Goal: Task Accomplishment & Management: Complete application form

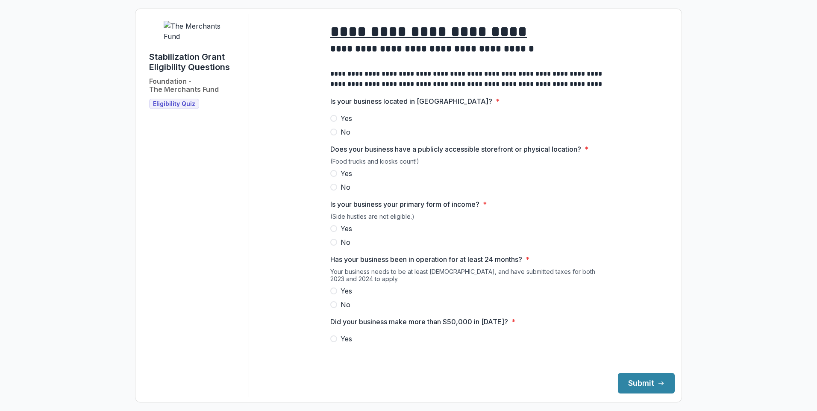
click at [333, 121] on label "Yes" at bounding box center [467, 118] width 274 height 10
click at [336, 178] on label "Yes" at bounding box center [467, 173] width 274 height 10
click at [334, 232] on span at bounding box center [333, 228] width 7 height 7
click at [337, 296] on label "Yes" at bounding box center [467, 291] width 274 height 10
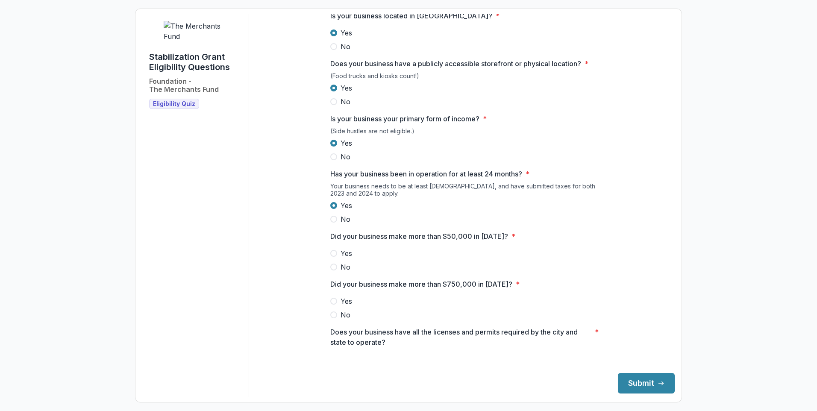
click at [333, 271] on span at bounding box center [333, 267] width 7 height 7
click at [333, 318] on span at bounding box center [333, 315] width 7 height 7
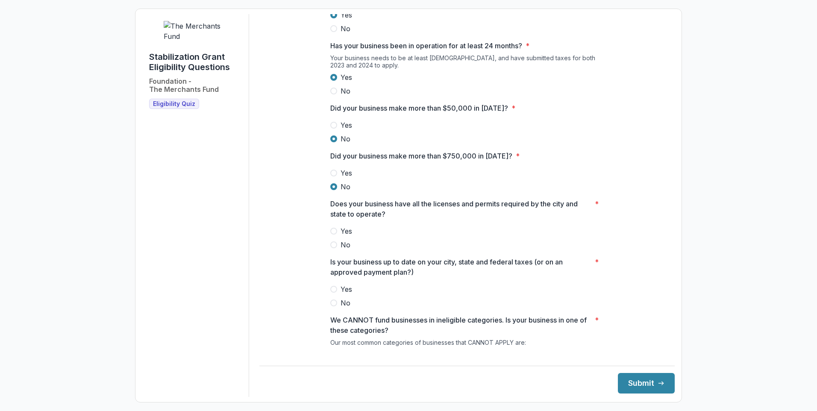
scroll to position [171, 0]
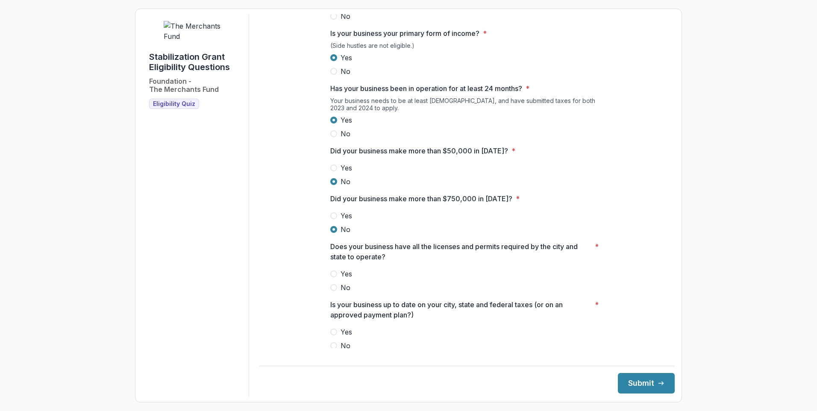
click at [336, 279] on label "Yes" at bounding box center [467, 274] width 274 height 10
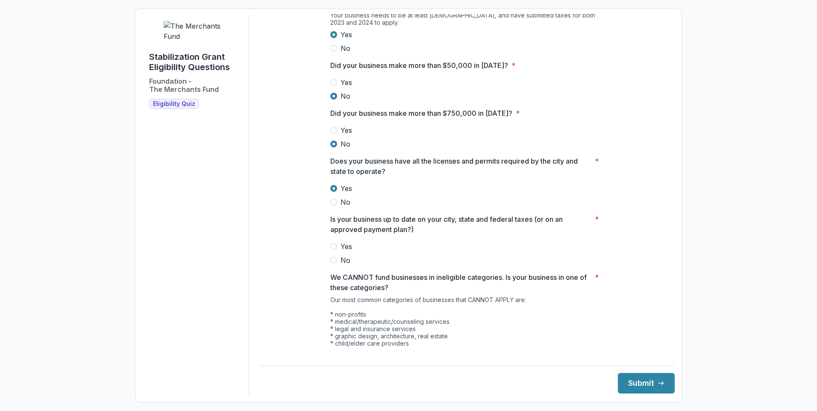
scroll to position [299, 0]
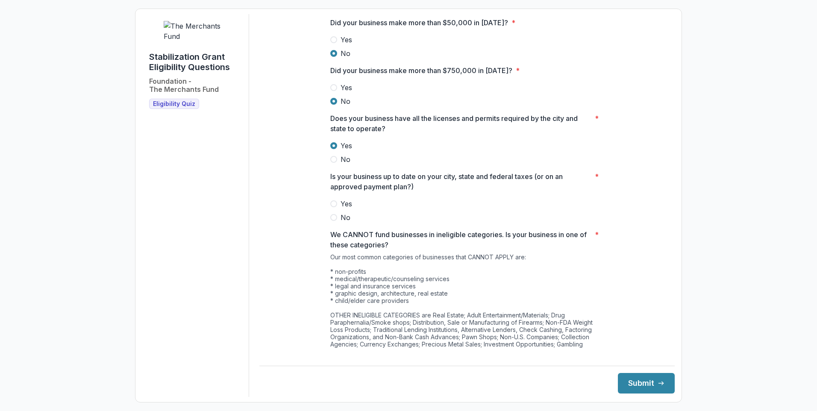
click at [335, 207] on span at bounding box center [333, 203] width 7 height 7
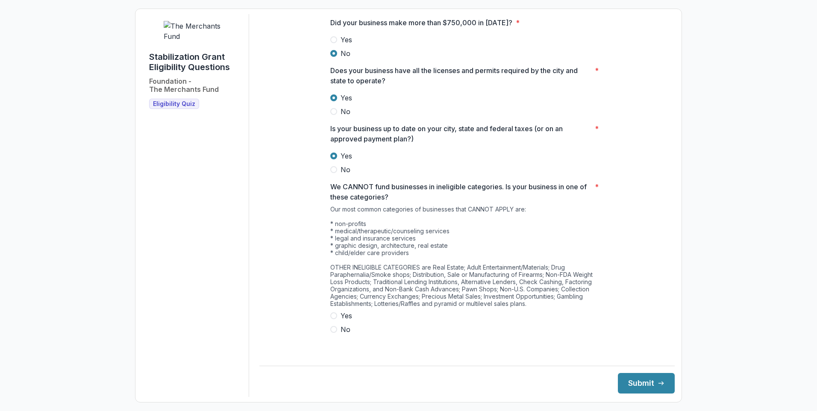
scroll to position [347, 0]
click at [334, 333] on span at bounding box center [333, 329] width 7 height 7
click at [646, 384] on button "Submit" at bounding box center [646, 383] width 57 height 21
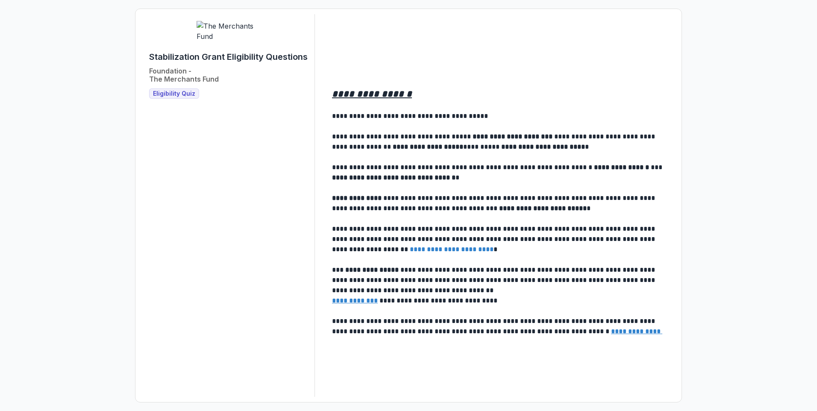
click at [441, 247] on link "**********" at bounding box center [452, 249] width 84 height 6
click at [182, 97] on span "Eligibility Quiz" at bounding box center [174, 93] width 42 height 7
click at [183, 97] on span "Eligibility Quiz" at bounding box center [174, 93] width 42 height 7
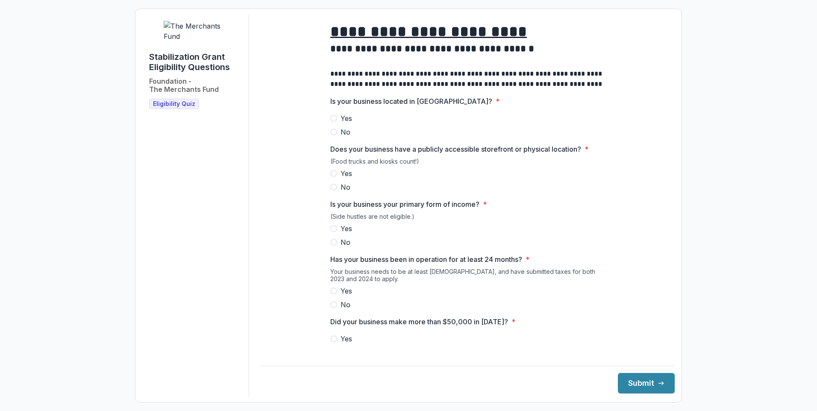
click at [333, 122] on span at bounding box center [333, 118] width 7 height 7
click at [333, 177] on span at bounding box center [333, 173] width 7 height 7
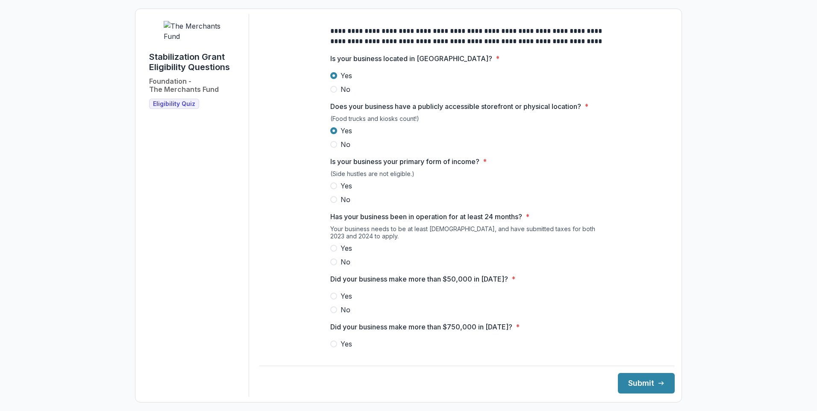
click at [334, 189] on span at bounding box center [333, 185] width 7 height 7
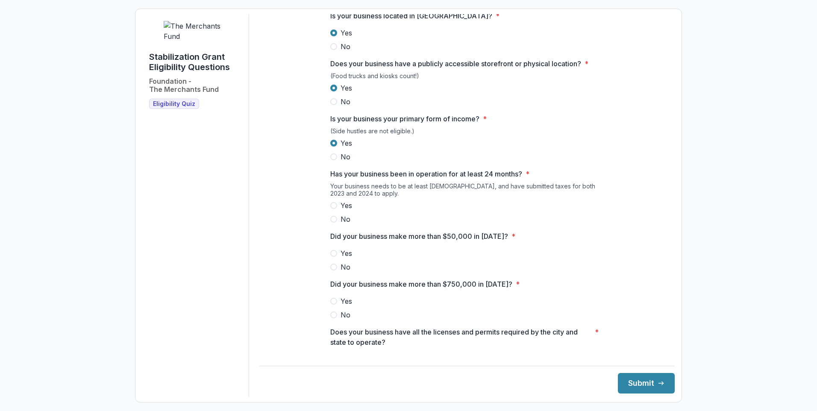
scroll to position [128, 0]
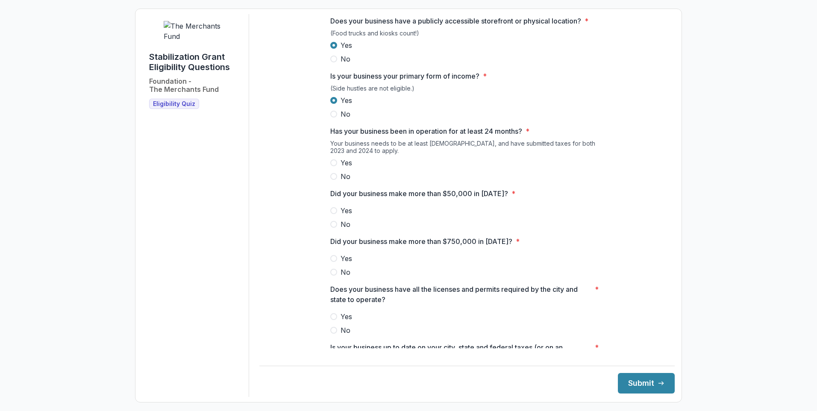
click at [332, 166] on span at bounding box center [333, 162] width 7 height 7
click at [334, 228] on span at bounding box center [333, 224] width 7 height 7
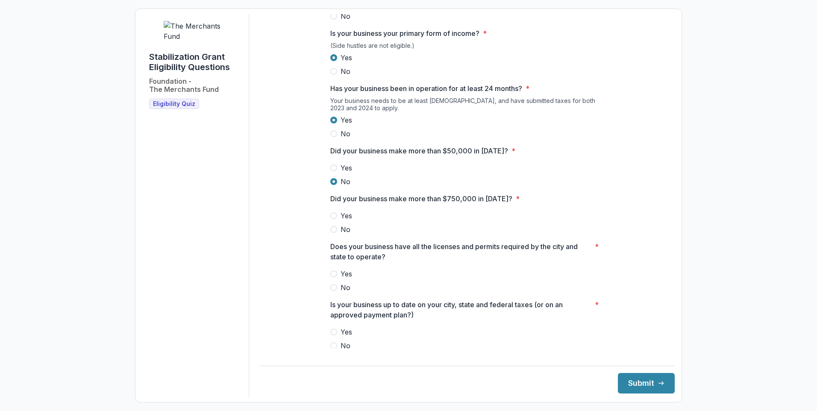
click at [333, 235] on label "No" at bounding box center [467, 229] width 274 height 10
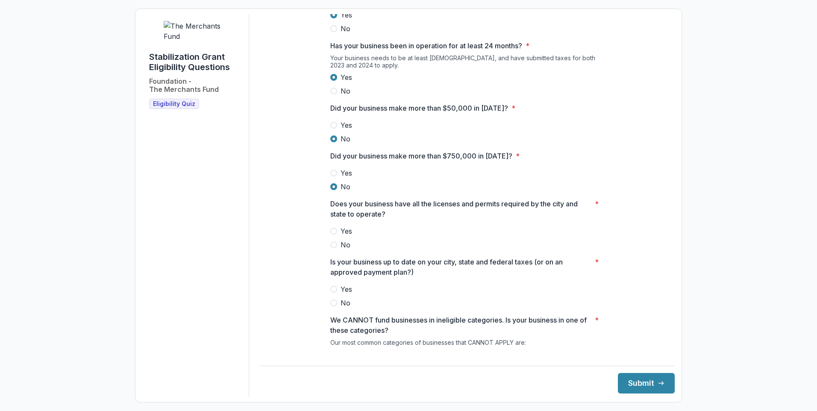
click at [336, 236] on label "Yes" at bounding box center [467, 231] width 274 height 10
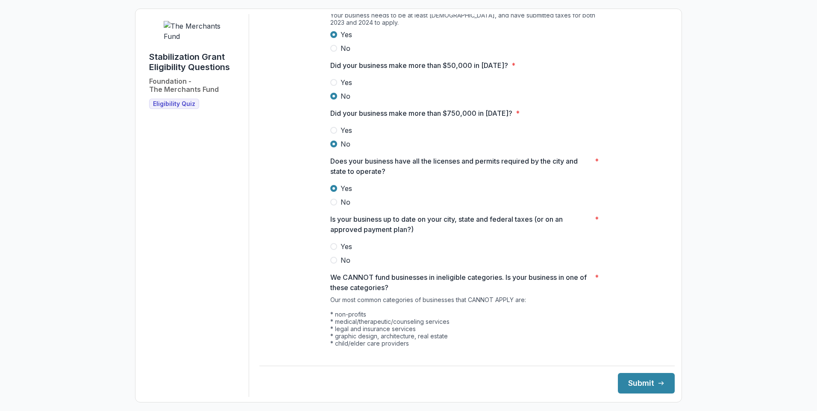
click at [336, 251] on label "Yes" at bounding box center [467, 246] width 274 height 10
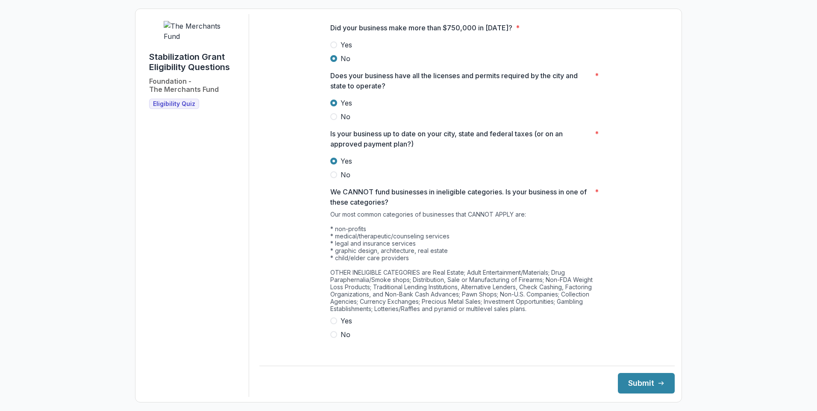
scroll to position [347, 0]
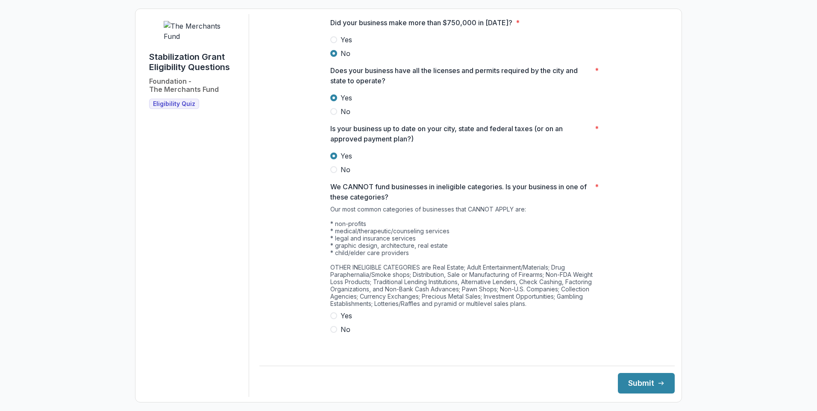
click at [331, 333] on span at bounding box center [333, 329] width 7 height 7
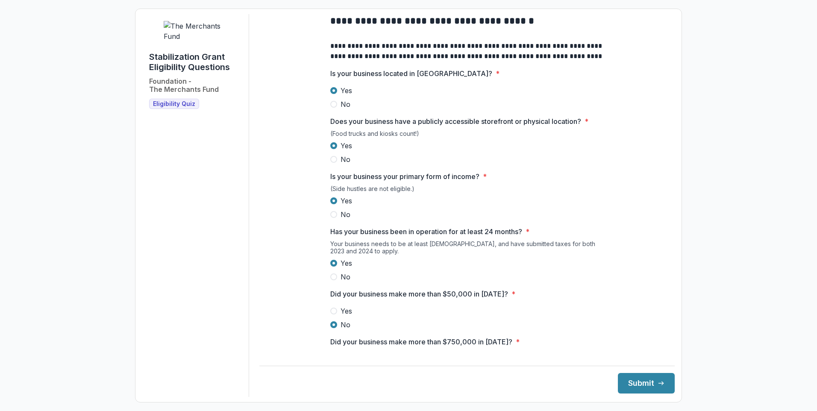
scroll to position [0, 0]
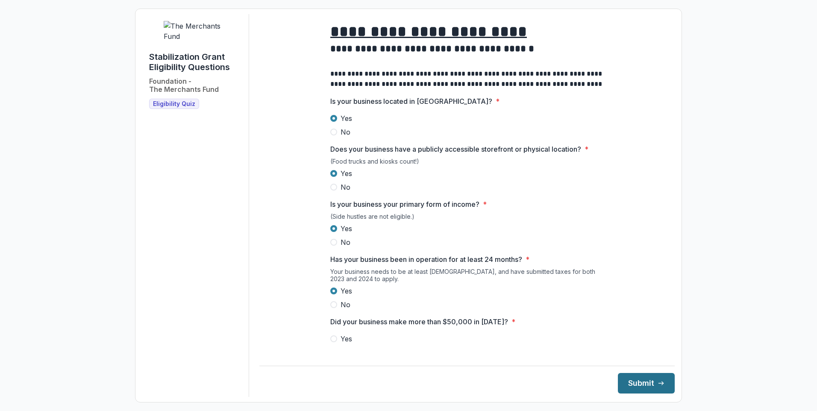
click at [658, 386] on icon "submit" at bounding box center [661, 383] width 7 height 7
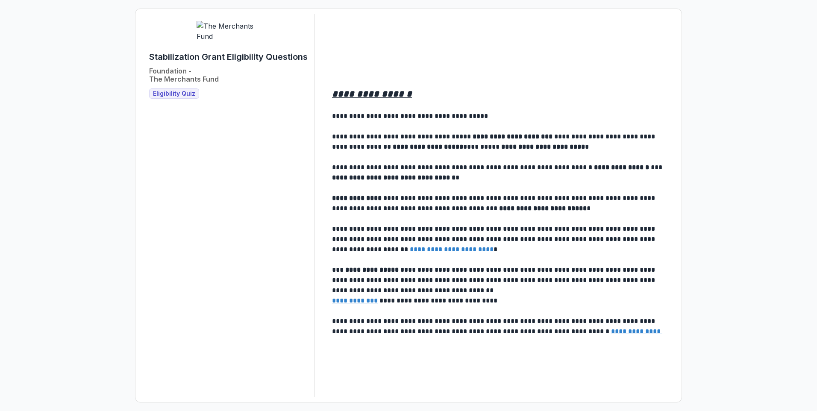
click at [410, 250] on link "**********" at bounding box center [452, 249] width 84 height 6
click at [410, 249] on link "**********" at bounding box center [452, 249] width 84 height 6
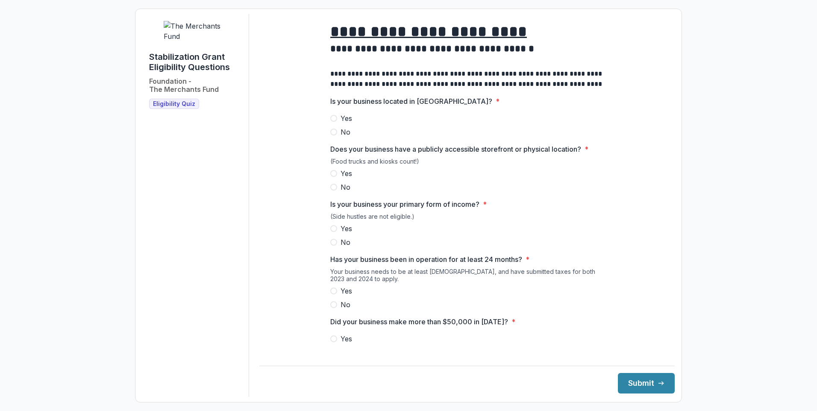
click at [333, 122] on span at bounding box center [333, 118] width 7 height 7
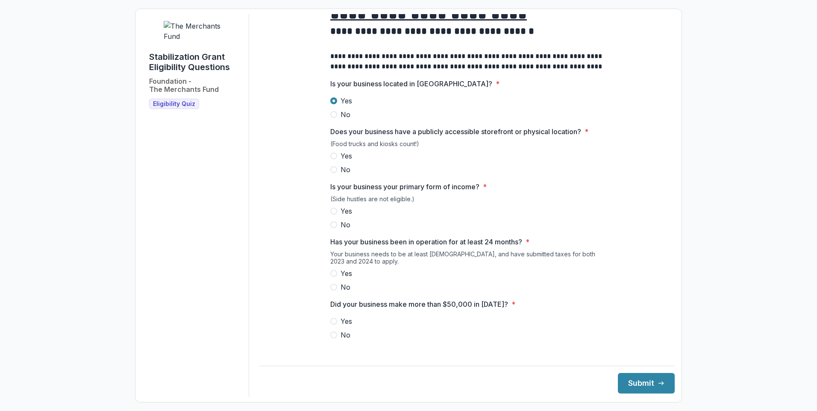
scroll to position [26, 0]
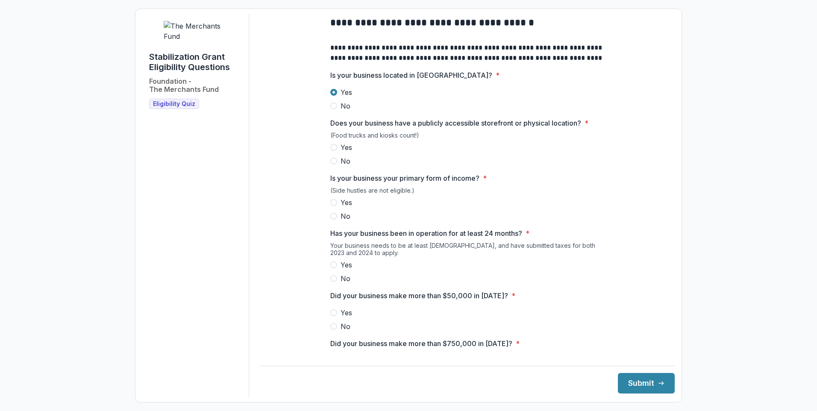
click at [336, 153] on label "Yes" at bounding box center [467, 147] width 274 height 10
click at [333, 204] on label "Yes" at bounding box center [467, 202] width 274 height 10
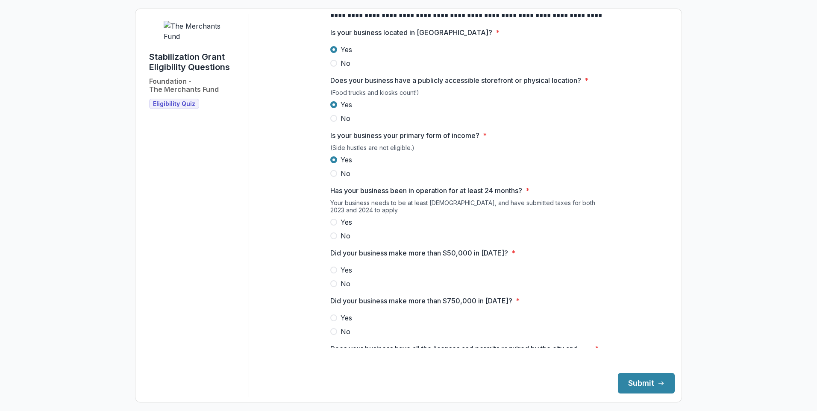
scroll to position [112, 0]
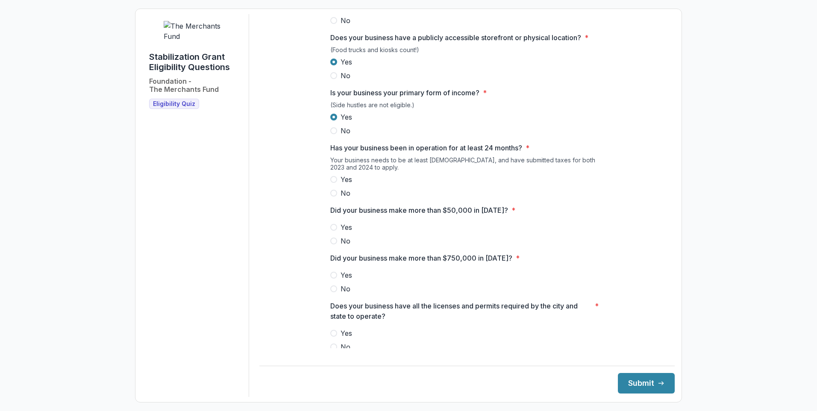
click at [333, 183] on span at bounding box center [333, 179] width 7 height 7
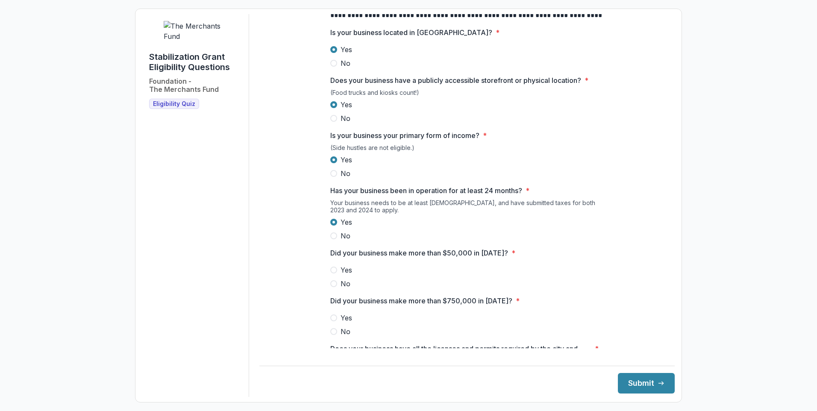
click at [336, 289] on label "No" at bounding box center [467, 284] width 274 height 10
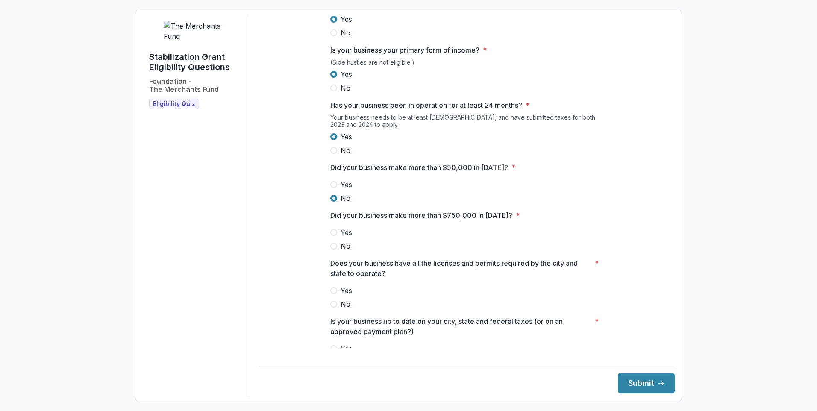
click at [335, 250] on span at bounding box center [333, 246] width 7 height 7
click at [335, 188] on label "Yes" at bounding box center [467, 185] width 274 height 10
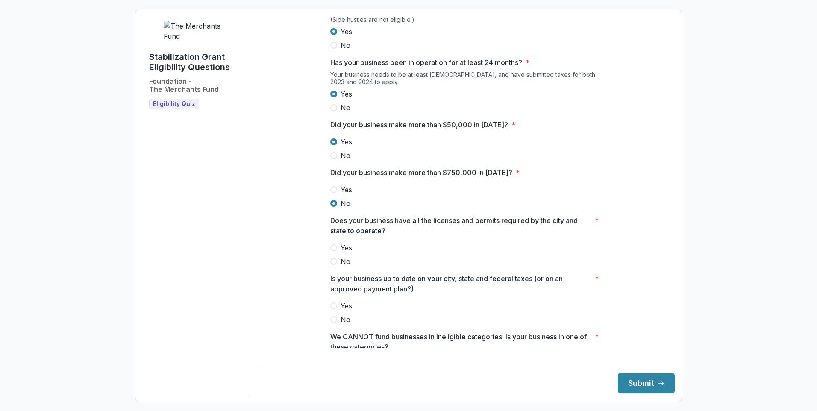
click at [335, 251] on span at bounding box center [333, 247] width 7 height 7
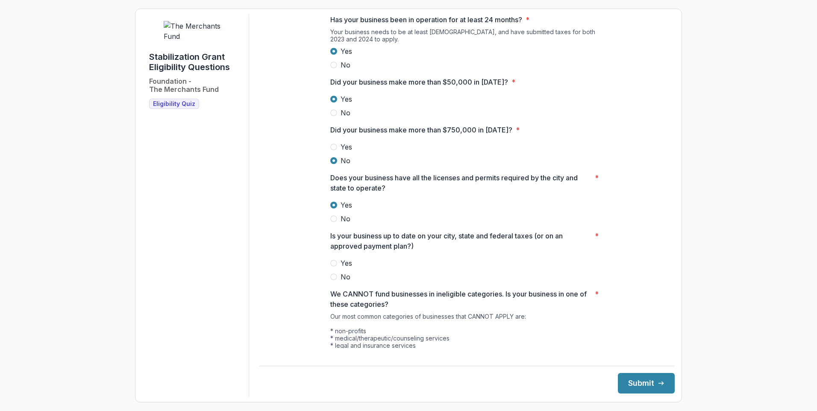
click at [334, 267] on span at bounding box center [333, 263] width 7 height 7
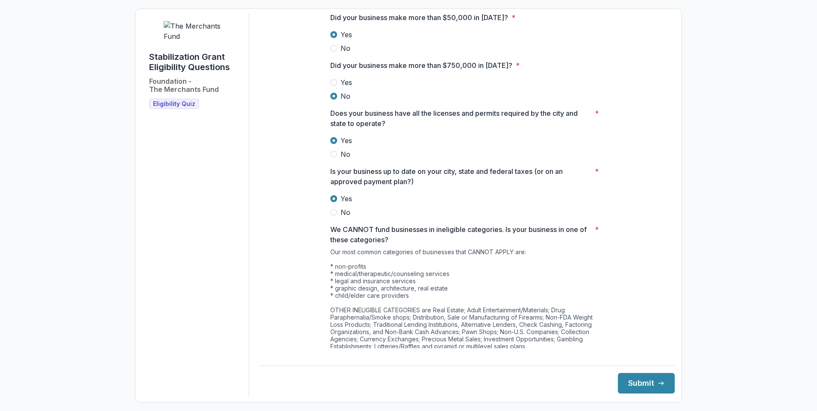
scroll to position [347, 0]
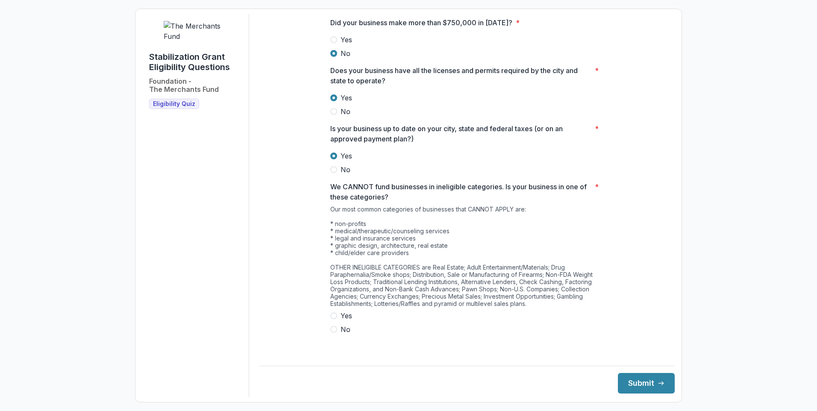
click at [333, 333] on span at bounding box center [333, 329] width 7 height 7
click at [646, 385] on button "Submit" at bounding box center [646, 383] width 57 height 21
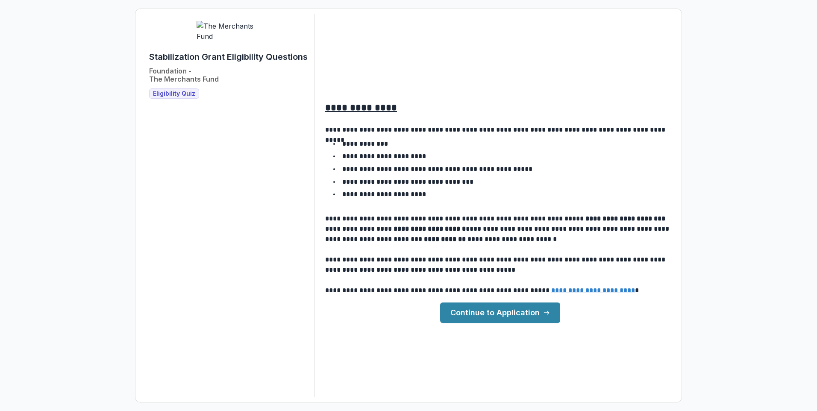
click at [496, 315] on link "Continue to Application" at bounding box center [500, 313] width 120 height 21
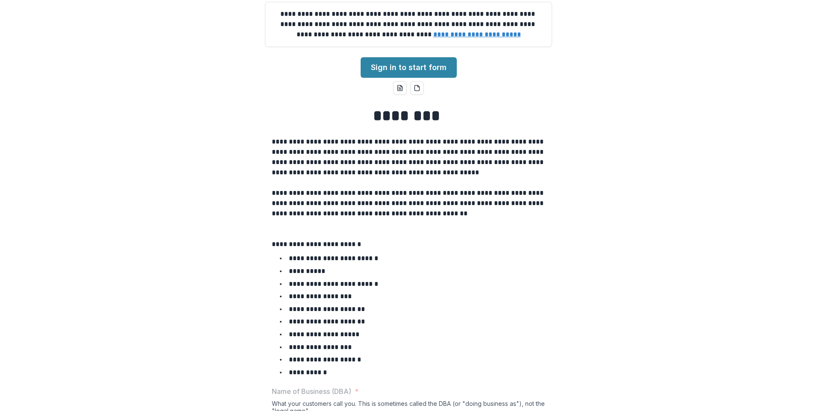
scroll to position [128, 0]
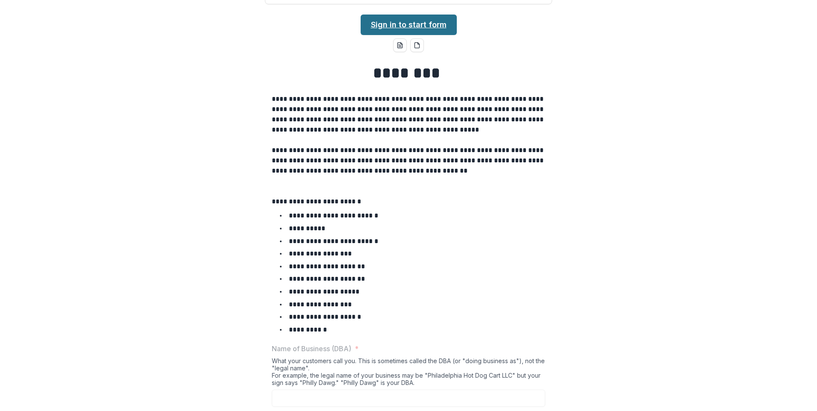
click at [438, 35] on link "Sign in to start form" at bounding box center [409, 25] width 96 height 21
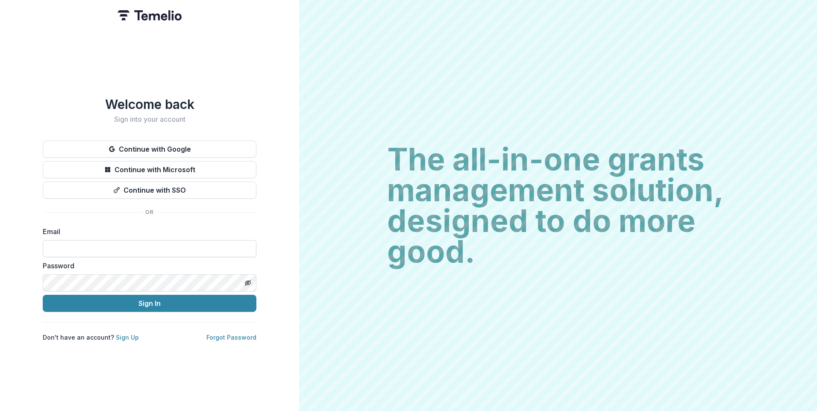
click at [97, 247] on input at bounding box center [150, 248] width 214 height 17
type input "**********"
click at [43, 295] on button "Sign In" at bounding box center [150, 303] width 214 height 17
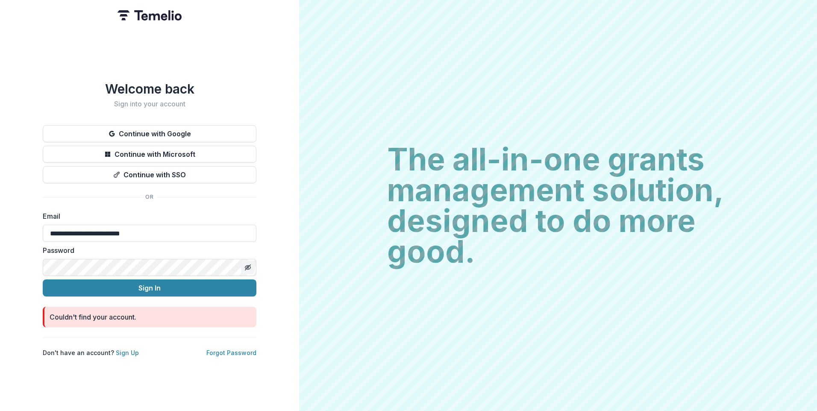
click at [250, 264] on icon "Toggle password visibility" at bounding box center [247, 267] width 7 height 7
click at [43, 280] on button "Sign In" at bounding box center [150, 288] width 214 height 17
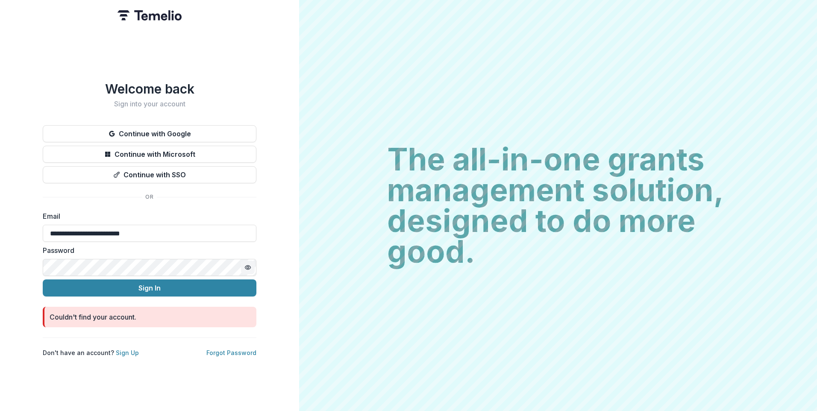
click at [43, 280] on button "Sign In" at bounding box center [150, 288] width 214 height 17
click at [238, 349] on link "Forgot Password" at bounding box center [231, 352] width 50 height 7
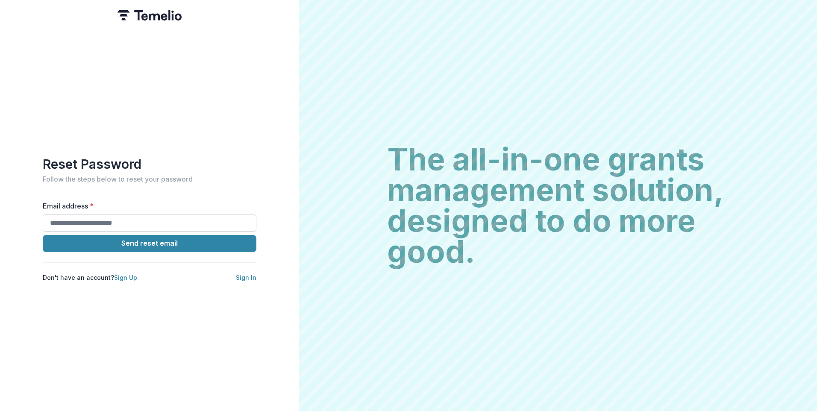
click at [127, 220] on input "Email address *" at bounding box center [150, 223] width 214 height 17
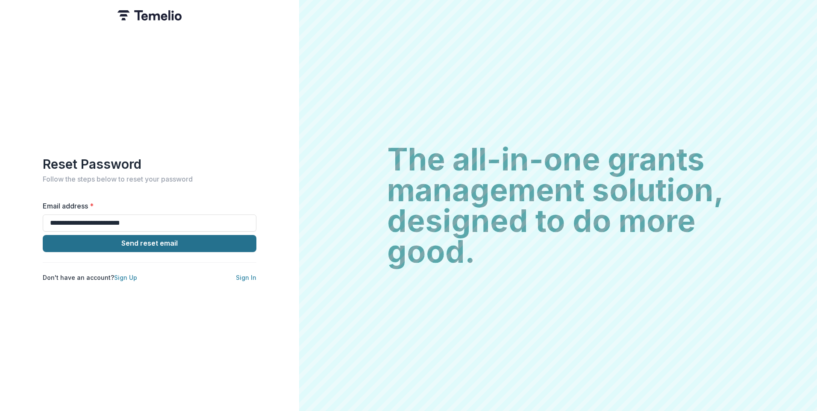
type input "**********"
click at [185, 242] on button "Send reset email" at bounding box center [150, 243] width 214 height 17
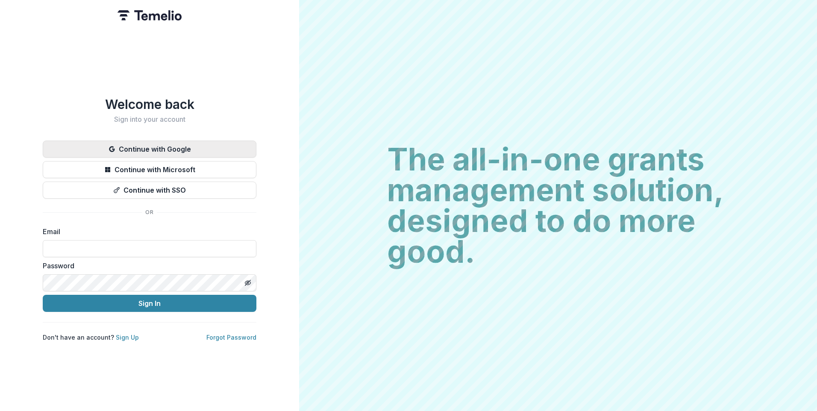
click at [190, 149] on button "Continue with Google" at bounding box center [150, 149] width 214 height 17
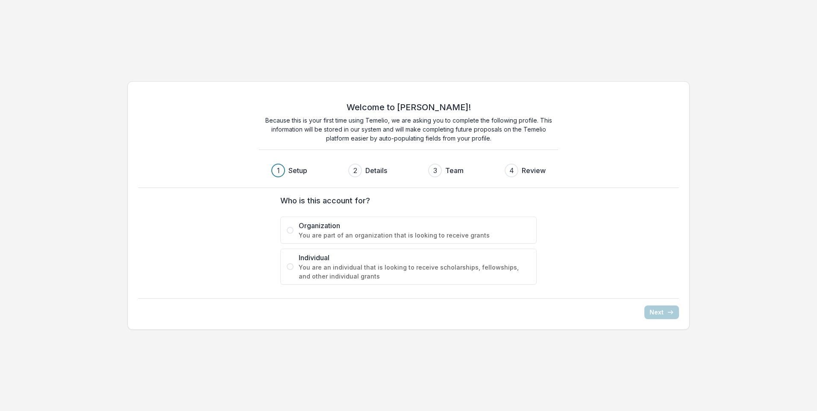
click at [450, 172] on h3 "Team" at bounding box center [454, 170] width 18 height 10
click at [284, 264] on label "Individual You are an individual that is looking to receive scholarships, fello…" at bounding box center [408, 267] width 256 height 36
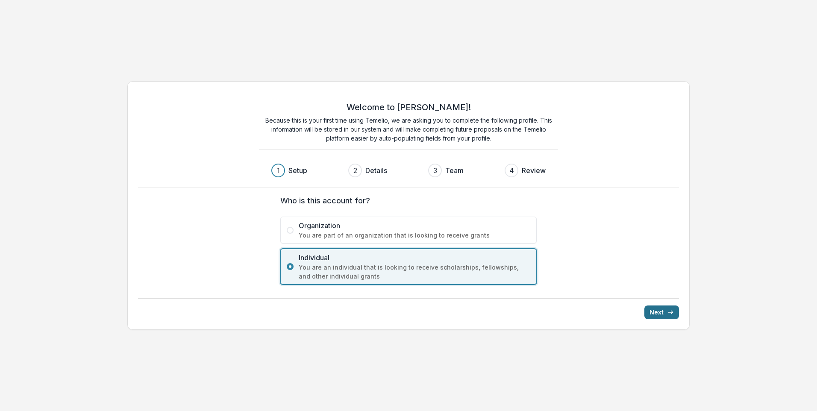
click at [671, 313] on icon "submit" at bounding box center [670, 312] width 7 height 7
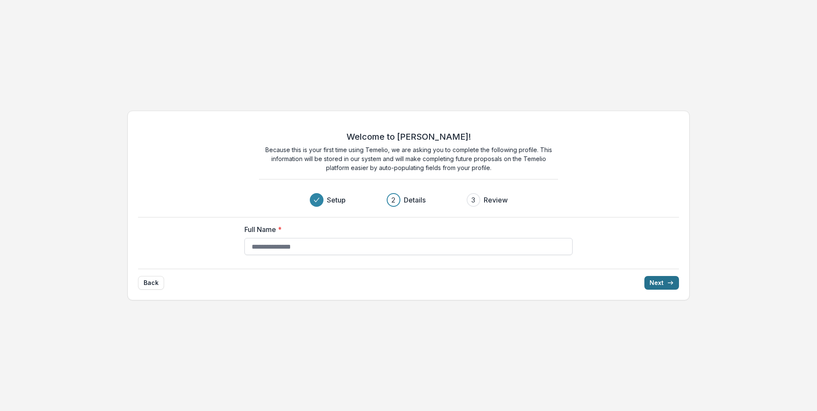
click at [375, 241] on input "Full Name *" at bounding box center [408, 246] width 328 height 17
type input "**********"
click at [665, 285] on button "Next" at bounding box center [661, 283] width 35 height 14
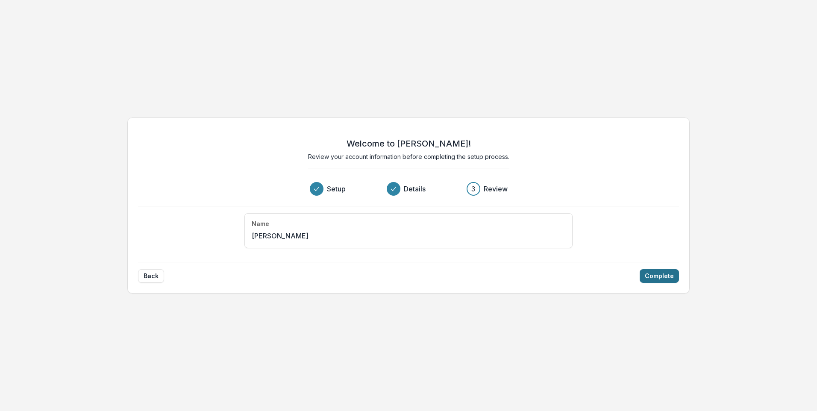
click at [665, 271] on button "Complete" at bounding box center [659, 276] width 39 height 14
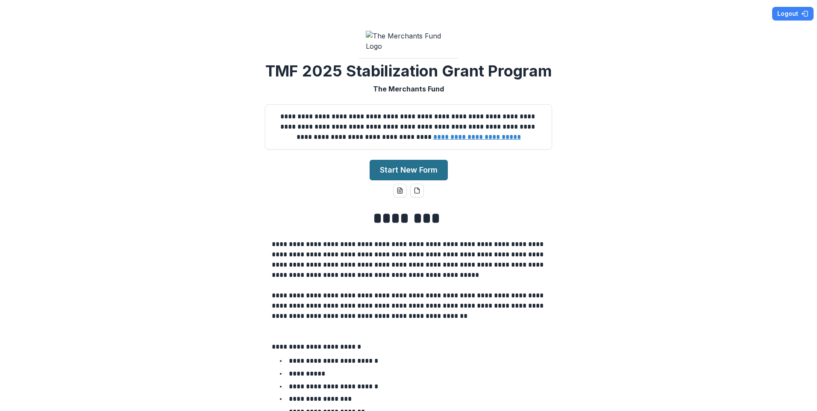
click at [433, 180] on button "Start New Form" at bounding box center [409, 170] width 78 height 21
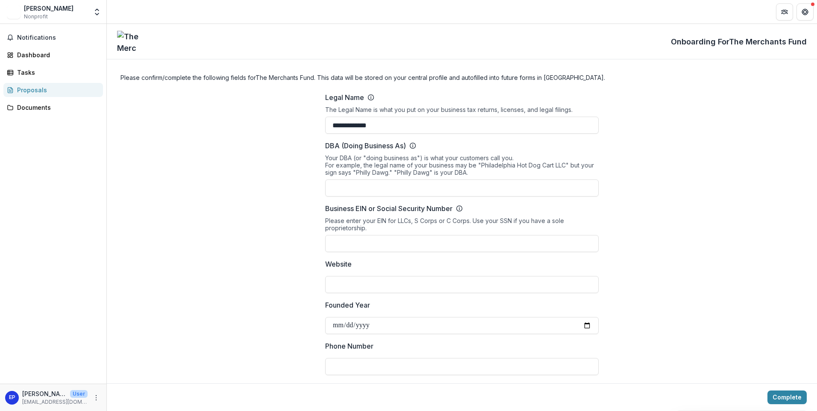
scroll to position [43, 0]
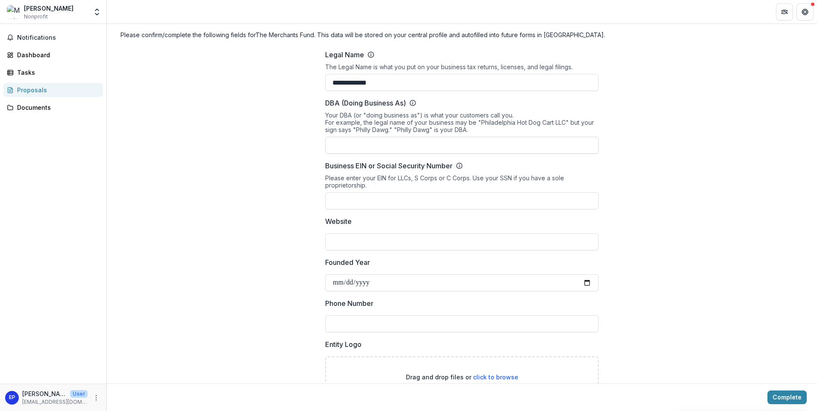
click at [392, 143] on input "DBA (Doing Business As)" at bounding box center [462, 145] width 274 height 17
type input "**********"
click at [430, 197] on input "Business EIN or Social Security Number" at bounding box center [462, 200] width 274 height 17
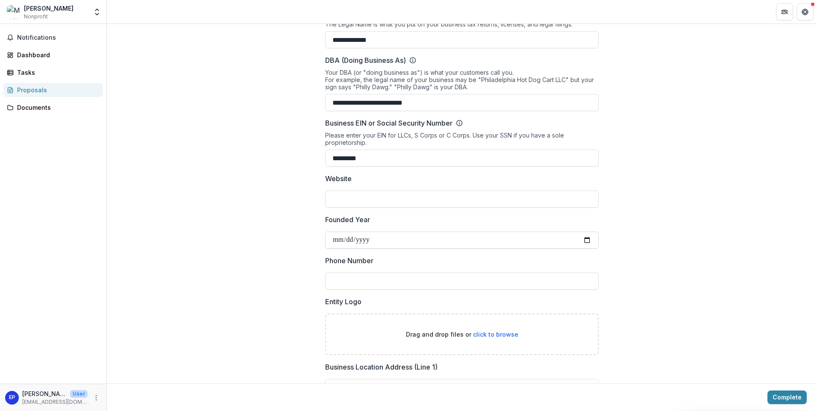
type input "*********"
click at [380, 240] on input "Founded Year" at bounding box center [462, 240] width 274 height 17
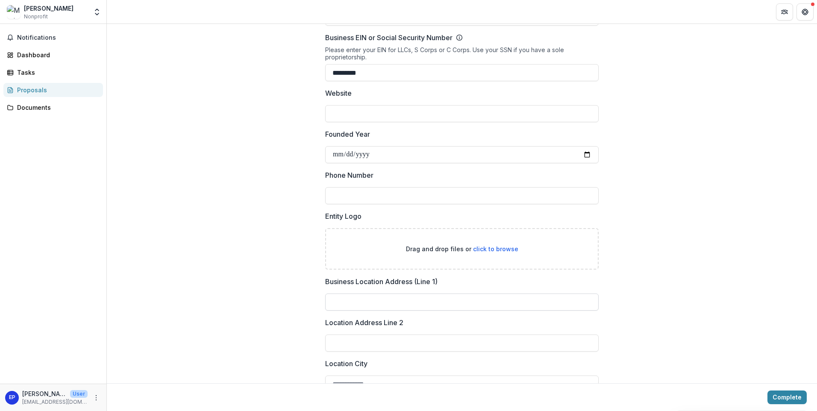
click at [402, 304] on input "Business Location Address (Line 1)" at bounding box center [462, 302] width 274 height 17
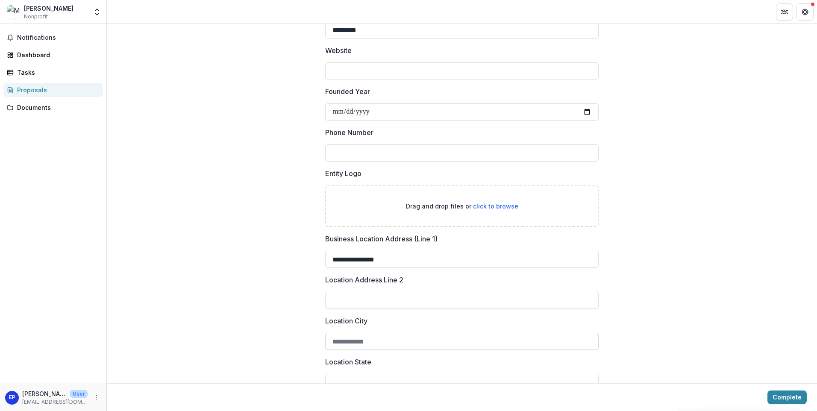
scroll to position [256, 0]
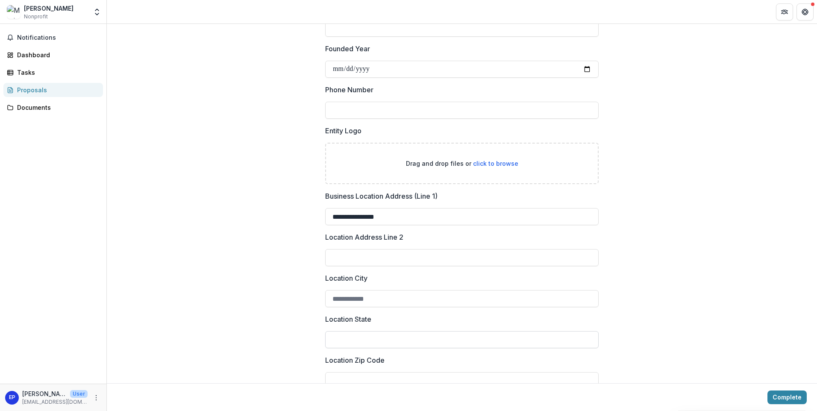
type input "**********"
click at [407, 342] on input "Location State" at bounding box center [462, 339] width 274 height 17
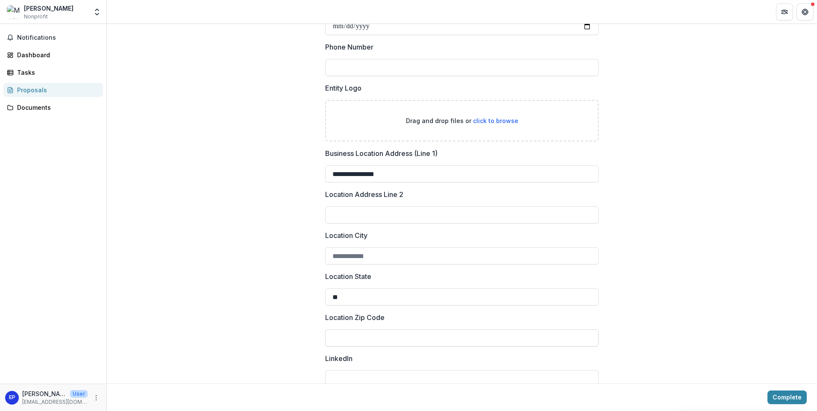
type input "**"
click at [418, 335] on input "Location Zip Code" at bounding box center [462, 338] width 274 height 17
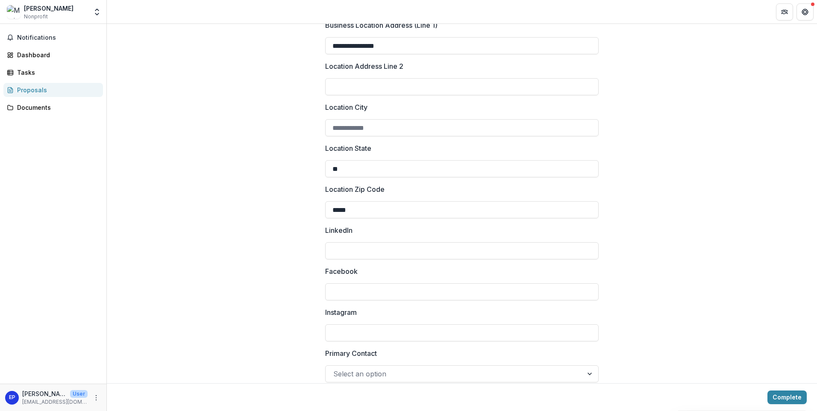
scroll to position [440, 0]
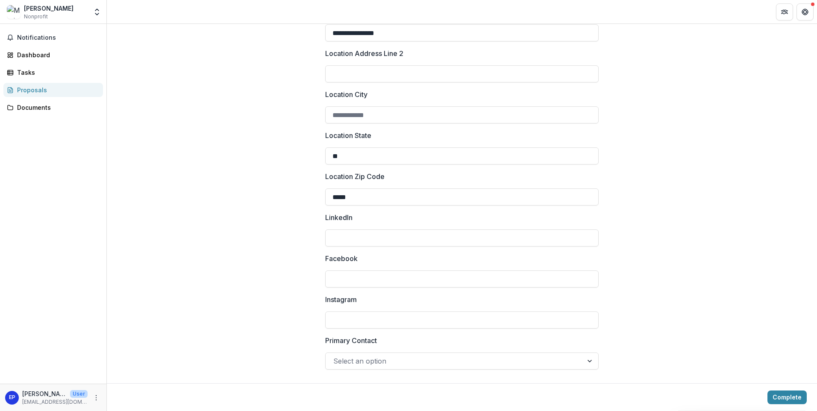
type input "*****"
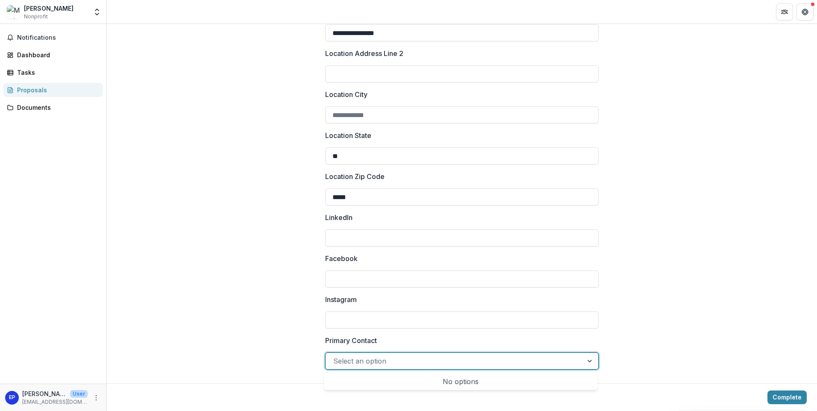
click at [405, 362] on div at bounding box center [454, 361] width 242 height 12
click at [417, 365] on div at bounding box center [454, 361] width 242 height 12
click at [559, 368] on div "Select an option" at bounding box center [462, 361] width 274 height 17
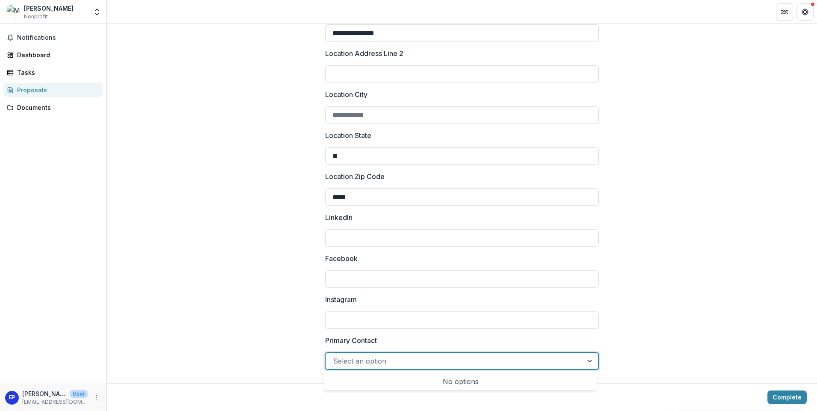
click at [513, 379] on div "No options" at bounding box center [461, 381] width 270 height 17
click at [686, 317] on div "**********" at bounding box center [462, 14] width 710 height 738
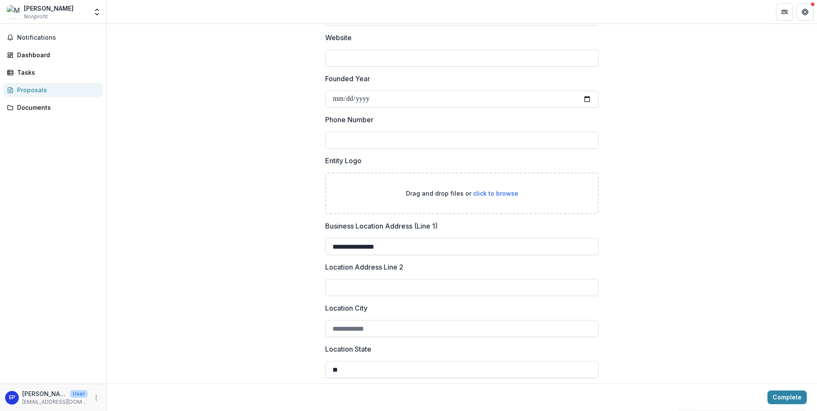
scroll to position [269, 0]
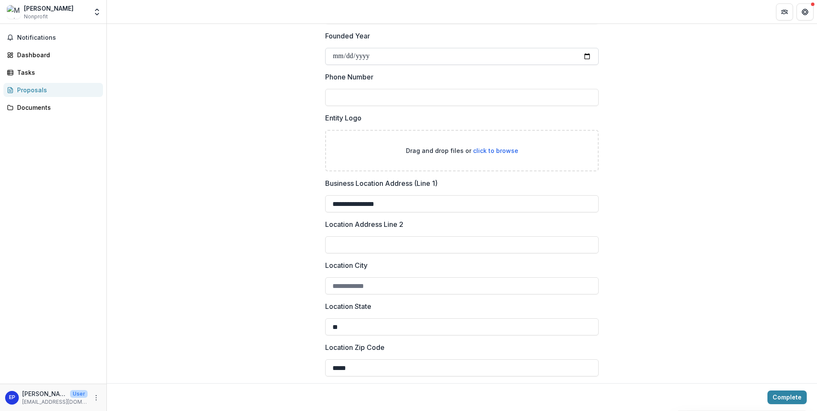
click at [338, 56] on input "Founded Year" at bounding box center [462, 56] width 274 height 17
type input "**********"
click at [414, 101] on input "Phone Number" at bounding box center [462, 97] width 274 height 17
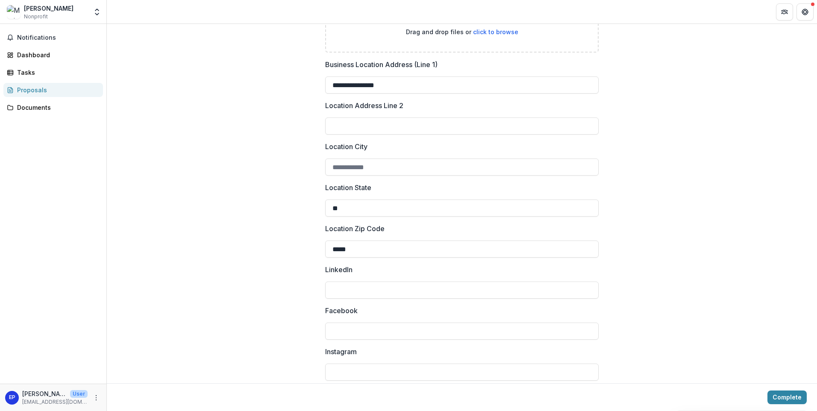
scroll to position [440, 0]
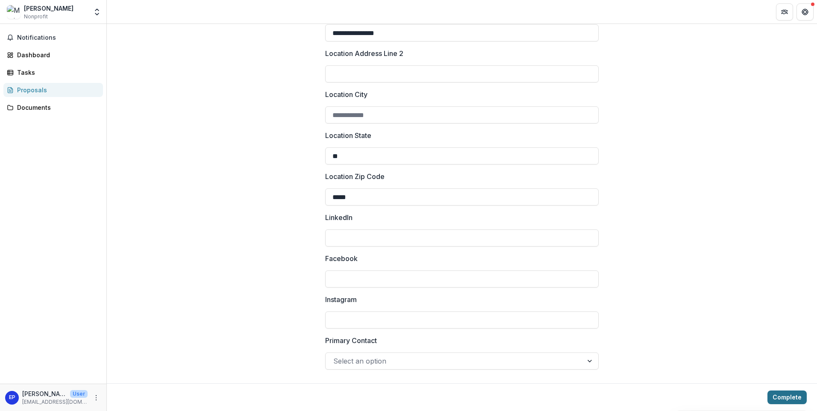
type input "**********"
click at [781, 397] on button "Complete" at bounding box center [787, 398] width 39 height 14
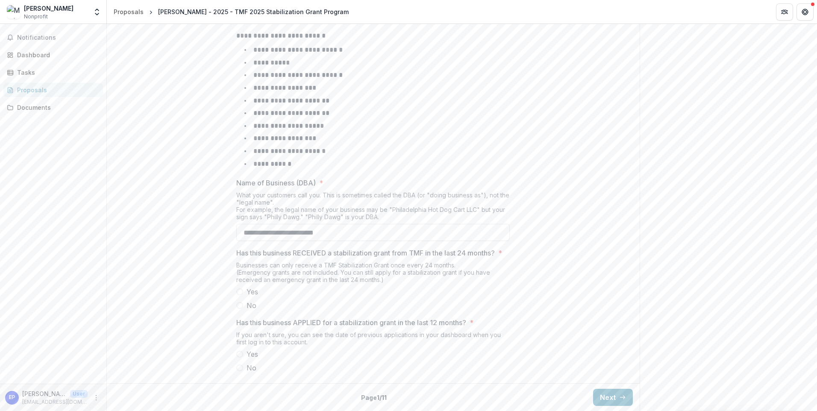
scroll to position [324, 0]
click at [240, 308] on span at bounding box center [239, 305] width 7 height 7
click at [239, 367] on span at bounding box center [239, 368] width 7 height 7
click at [609, 398] on button "Next" at bounding box center [613, 397] width 40 height 17
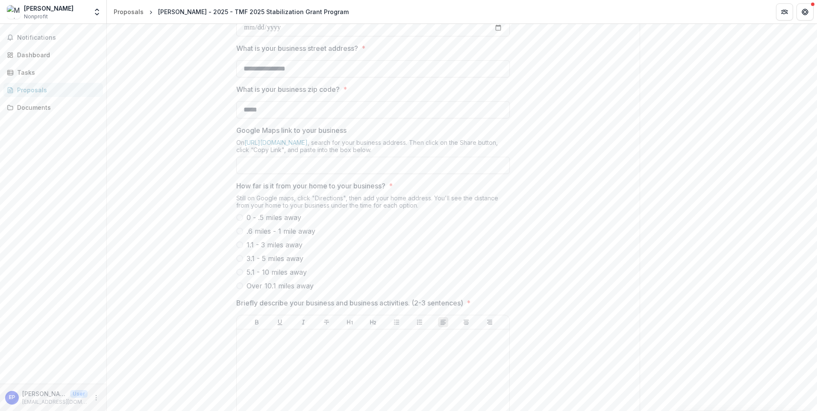
scroll to position [281, 0]
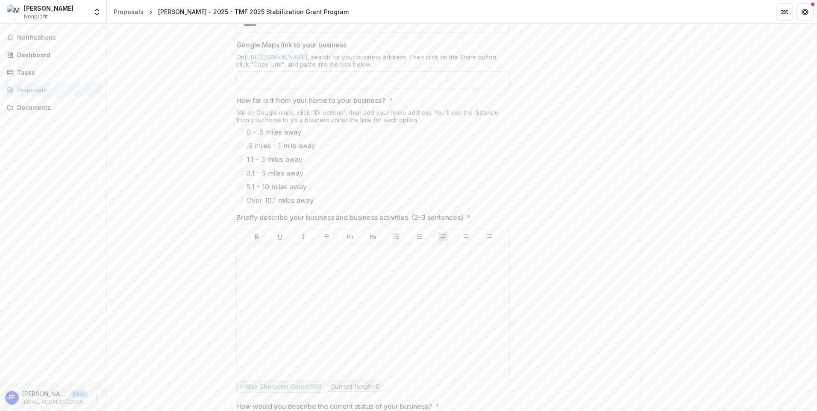
click at [240, 177] on span at bounding box center [239, 173] width 7 height 7
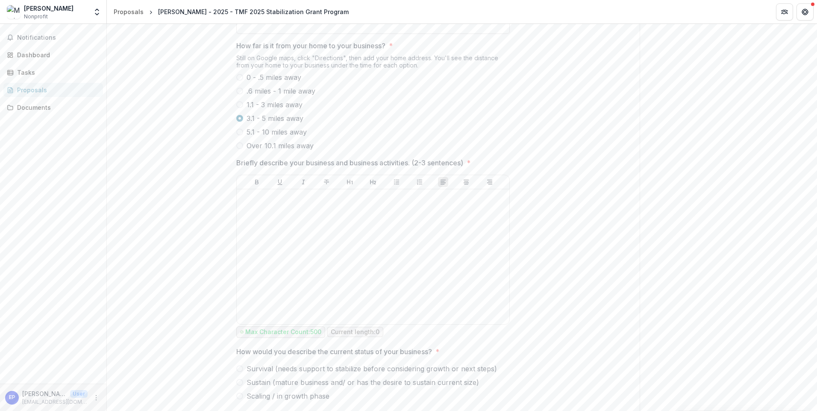
scroll to position [397, 0]
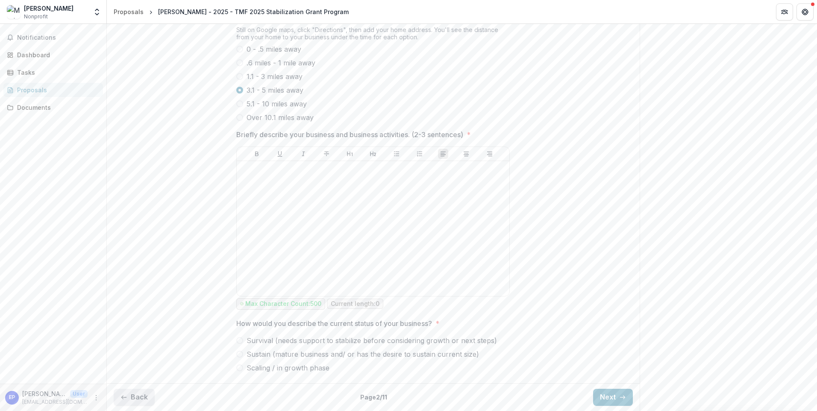
click at [147, 397] on button "Back" at bounding box center [134, 397] width 41 height 17
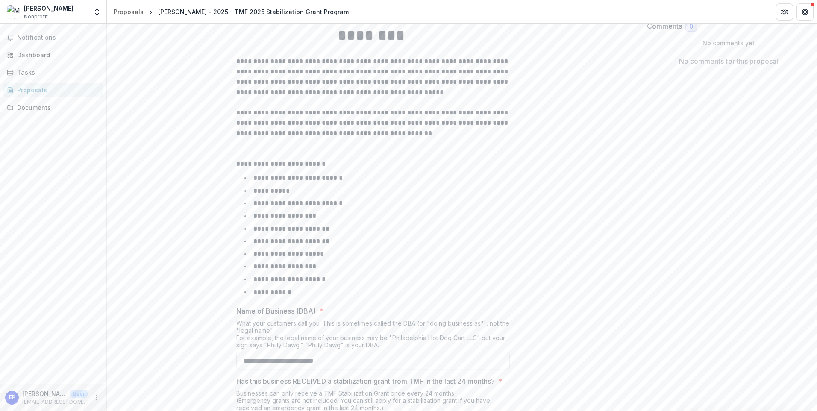
scroll to position [153, 0]
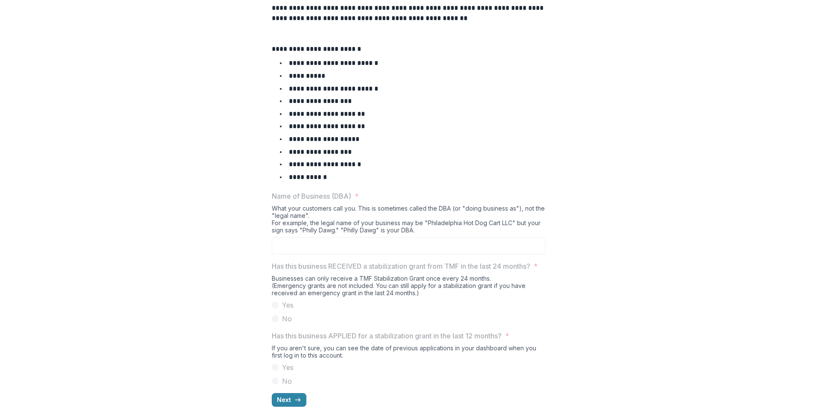
scroll to position [403, 0]
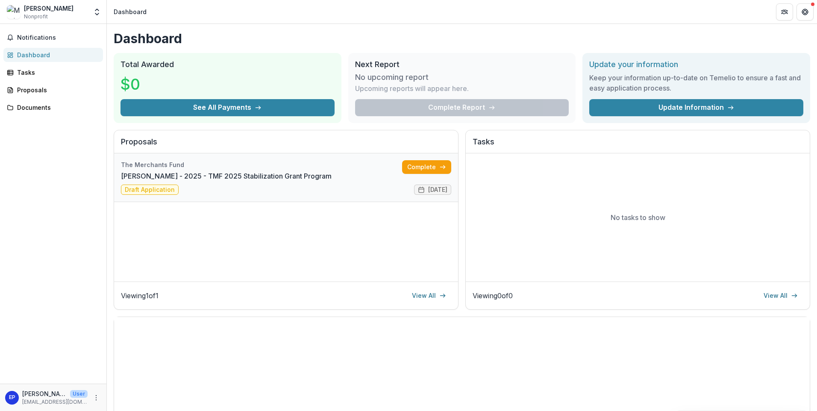
click at [318, 181] on link "[PERSON_NAME] - 2025 - TMF 2025 Stabilization Grant Program" at bounding box center [226, 176] width 211 height 10
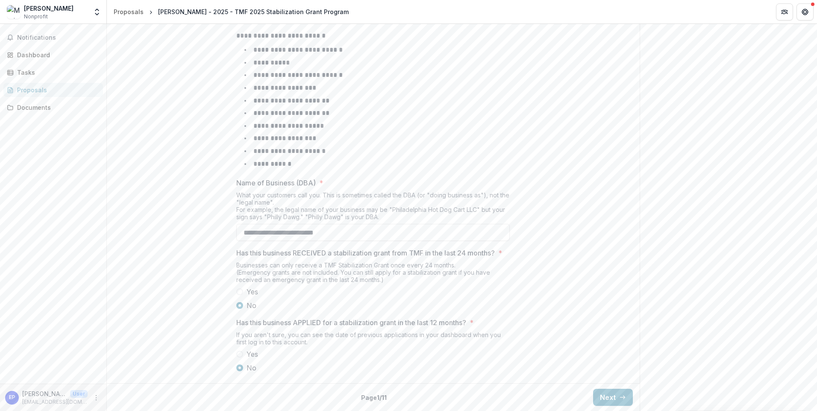
scroll to position [324, 0]
click at [606, 399] on button "Next" at bounding box center [613, 397] width 40 height 17
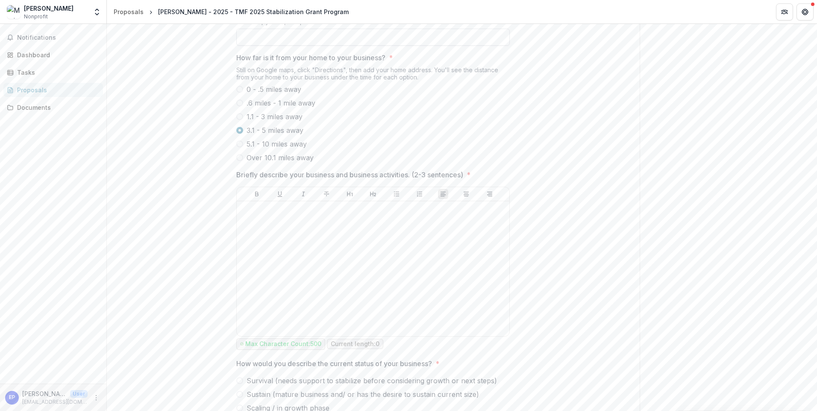
click at [289, 46] on input "Google Maps link to your business" at bounding box center [373, 37] width 274 height 17
paste input "**********"
type input "**********"
click at [309, 290] on div at bounding box center [373, 269] width 266 height 128
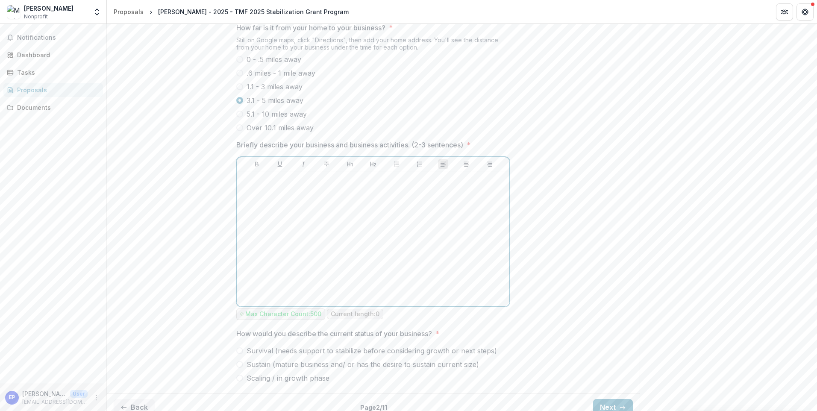
scroll to position [397, 0]
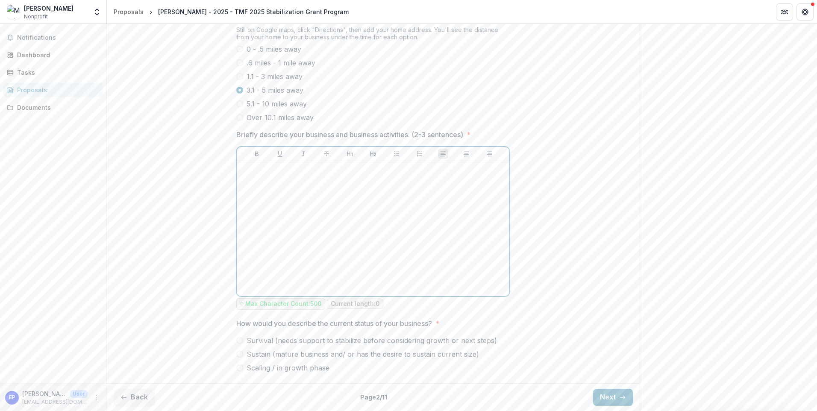
click at [345, 184] on div at bounding box center [373, 229] width 266 height 128
drag, startPoint x: 345, startPoint y: 184, endPoint x: 271, endPoint y: 186, distance: 74.4
click at [271, 186] on div at bounding box center [373, 229] width 266 height 128
click at [389, 169] on p "**********" at bounding box center [373, 174] width 266 height 19
click at [289, 179] on p "**********" at bounding box center [373, 174] width 266 height 19
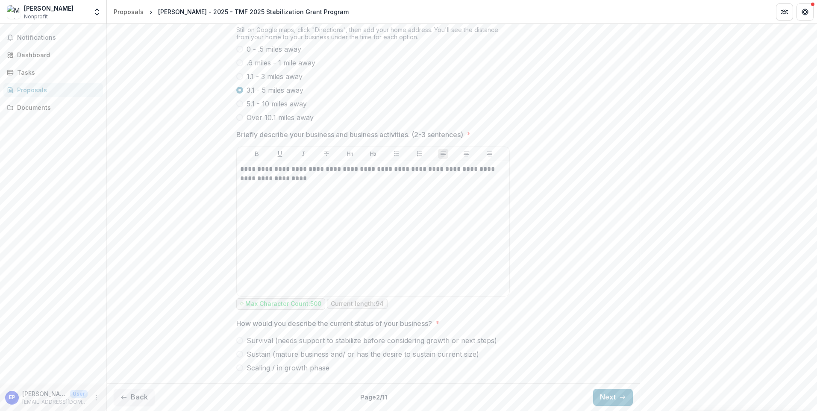
click at [238, 356] on span at bounding box center [239, 354] width 7 height 7
click at [610, 396] on button "Next" at bounding box center [613, 397] width 40 height 17
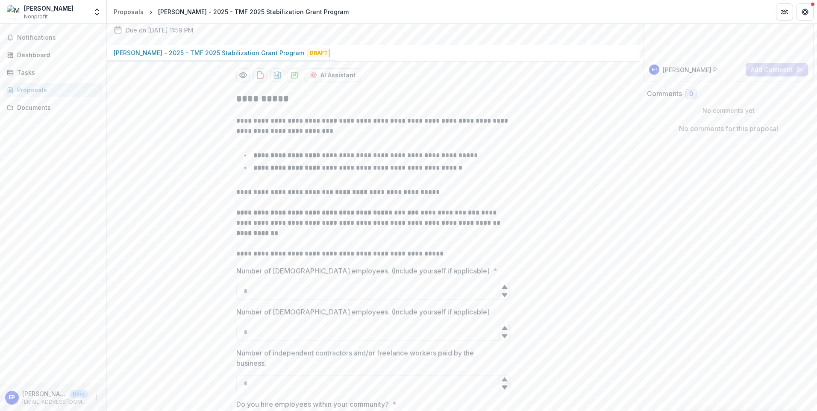
scroll to position [128, 0]
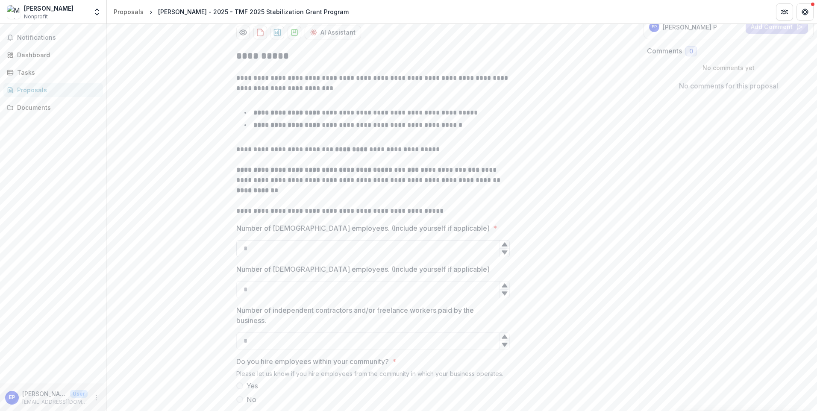
click at [341, 257] on input "Number of [DEMOGRAPHIC_DATA] employees. (Include yourself if applicable) *" at bounding box center [373, 248] width 274 height 17
type input "*"
click at [261, 298] on input "Number of [DEMOGRAPHIC_DATA] employees. (Include yourself if applicable)" at bounding box center [373, 289] width 274 height 17
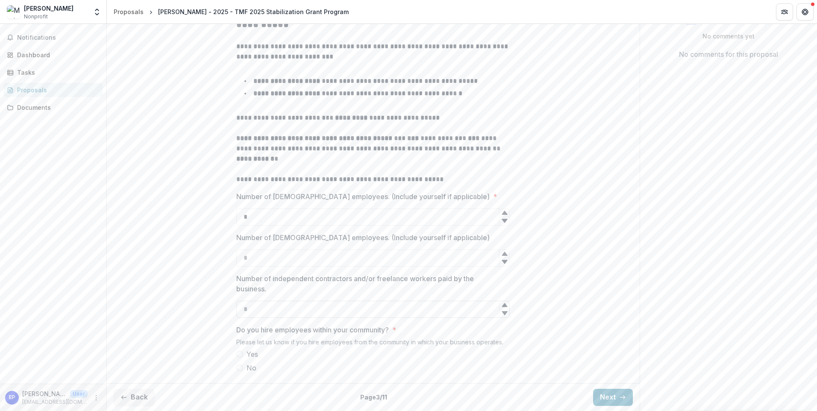
scroll to position [192, 0]
click at [242, 353] on span at bounding box center [239, 354] width 7 height 7
click at [258, 216] on input "*" at bounding box center [373, 217] width 274 height 17
type input "*"
click at [614, 394] on button "Next" at bounding box center [613, 397] width 40 height 17
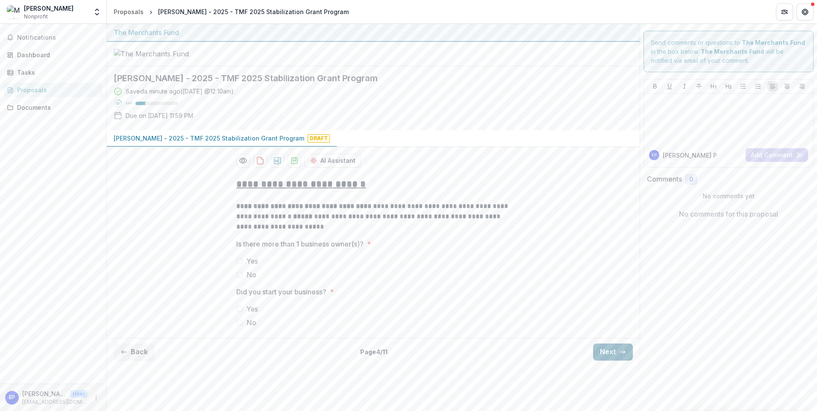
scroll to position [0, 0]
click at [244, 280] on label "No" at bounding box center [373, 275] width 274 height 10
click at [241, 312] on span at bounding box center [239, 309] width 7 height 7
click at [621, 361] on button "Next" at bounding box center [613, 352] width 40 height 17
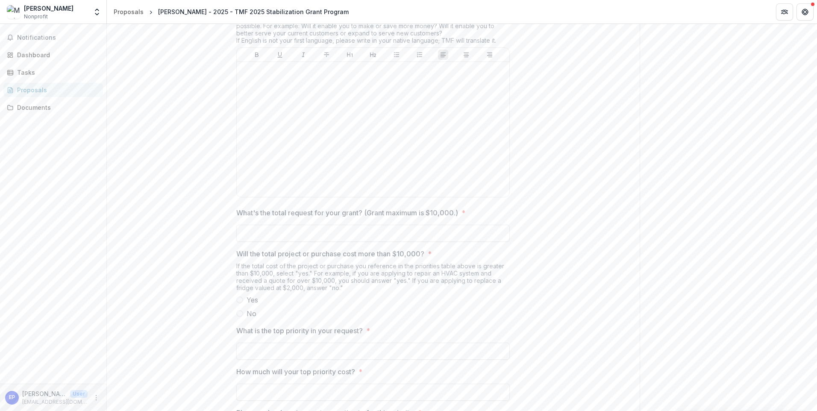
scroll to position [598, 0]
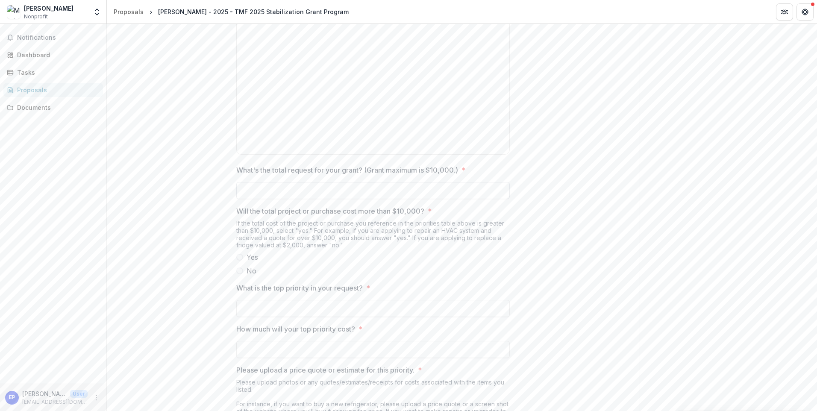
click at [368, 199] on input "What's the total request for your grant? (Grant maximum is $10,000.) *" at bounding box center [373, 190] width 274 height 17
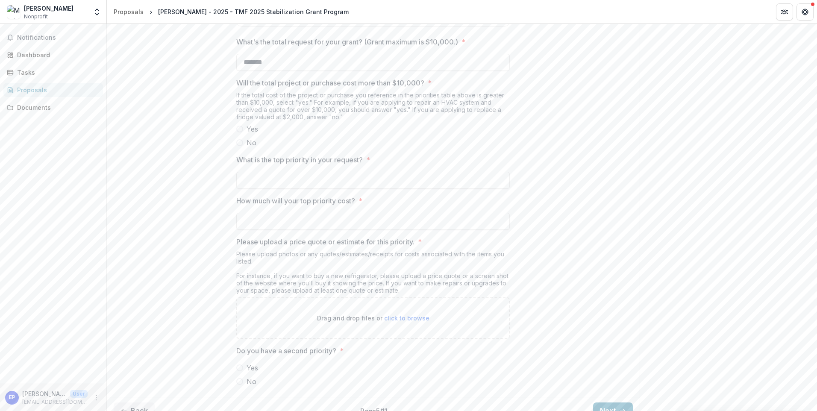
scroll to position [769, 0]
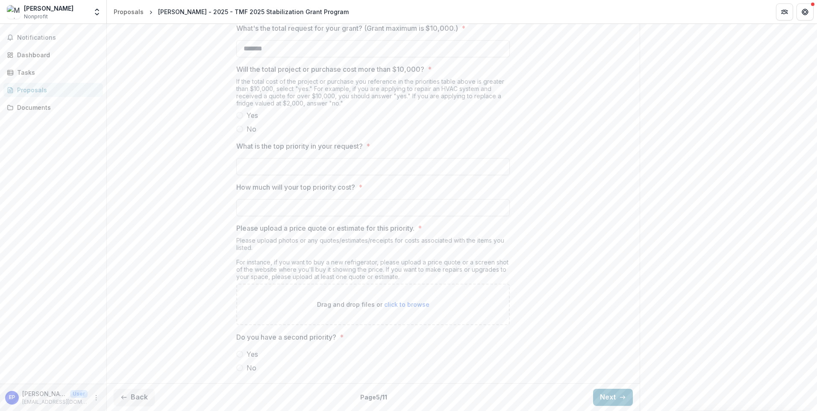
type input "*******"
click at [241, 132] on span at bounding box center [239, 129] width 7 height 7
click at [340, 167] on input "What is the top priority in your request? *" at bounding box center [373, 166] width 274 height 17
type input "**********"
click at [365, 205] on input "How much will your top priority cost? *" at bounding box center [373, 207] width 274 height 17
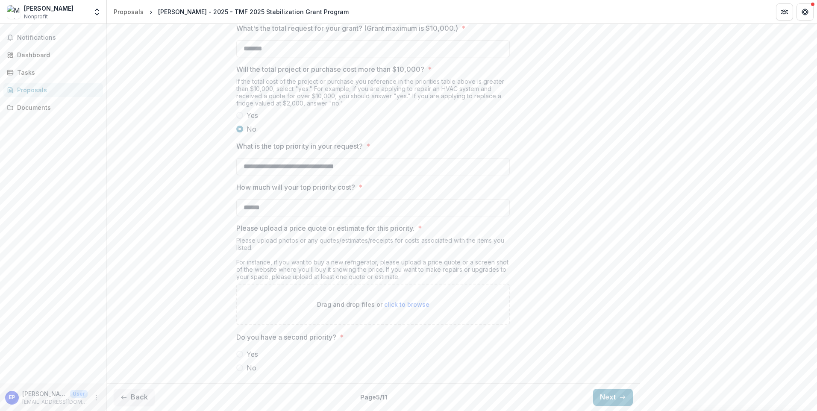
scroll to position [773, 0]
type input "******"
click at [240, 354] on span at bounding box center [239, 354] width 7 height 7
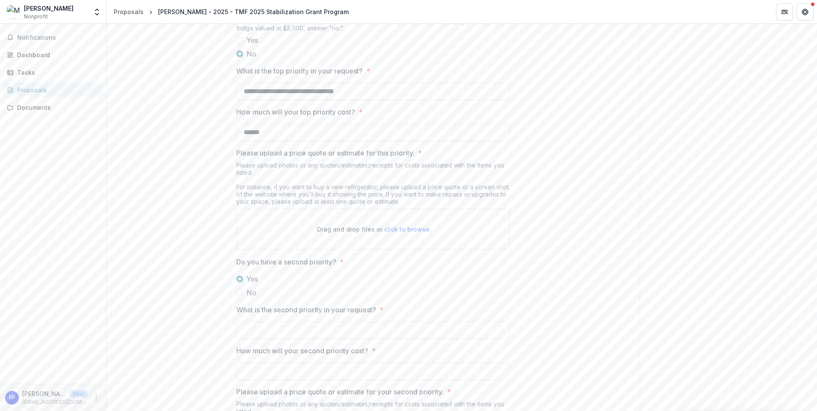
scroll to position [858, 0]
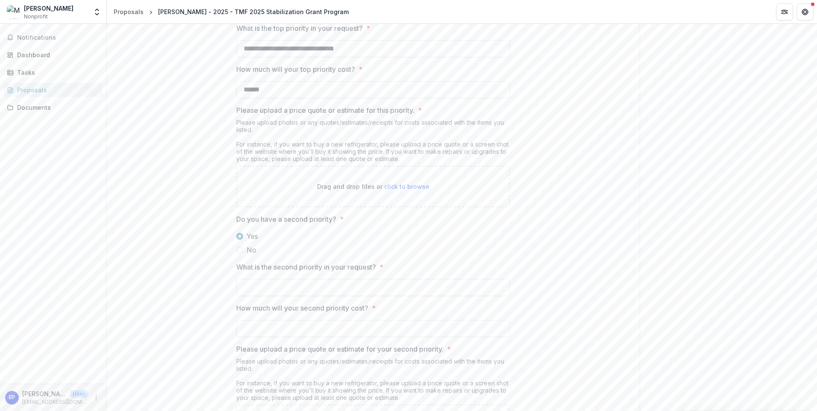
click at [239, 255] on label "No" at bounding box center [373, 250] width 274 height 10
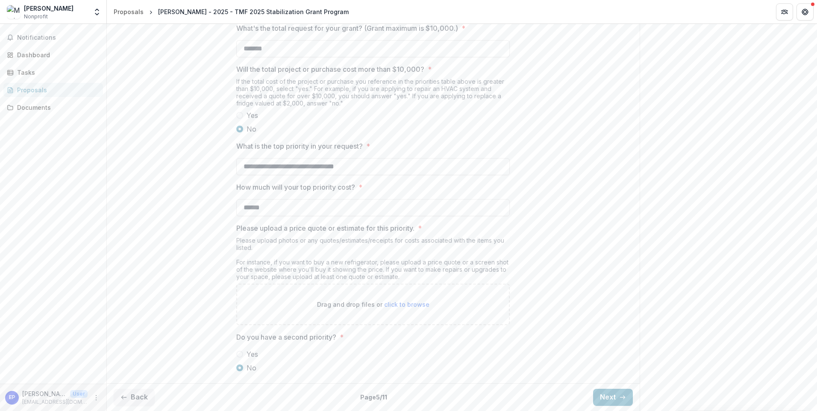
click at [238, 355] on span at bounding box center [239, 354] width 7 height 7
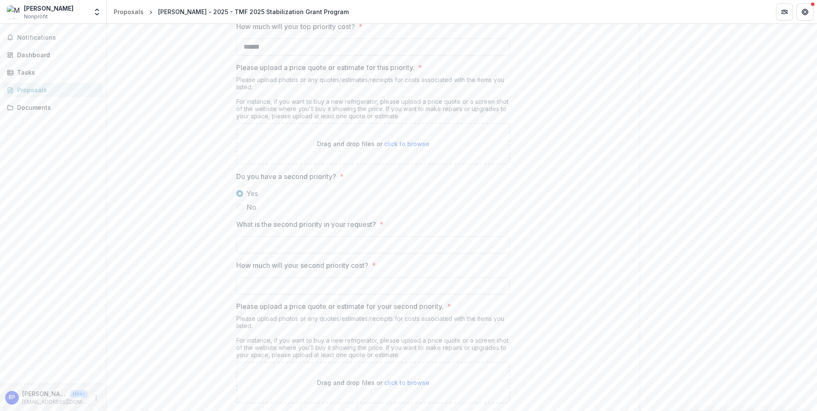
scroll to position [986, 0]
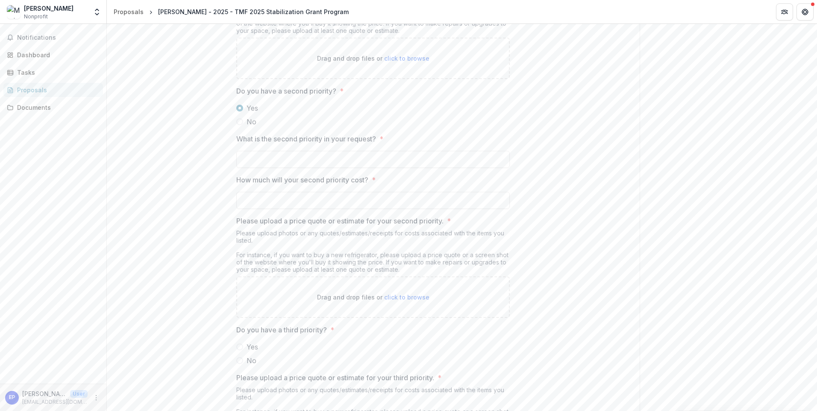
click at [241, 127] on label "No" at bounding box center [373, 122] width 274 height 10
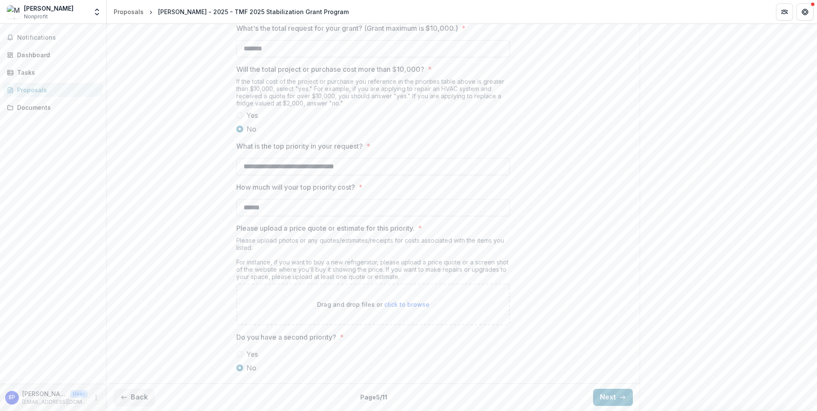
drag, startPoint x: 382, startPoint y: 164, endPoint x: 212, endPoint y: 161, distance: 170.1
type input "**********"
click at [597, 397] on button "Next" at bounding box center [613, 397] width 40 height 17
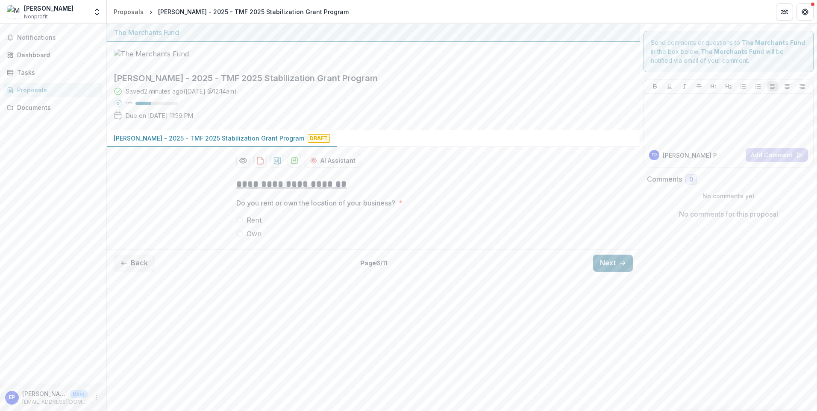
scroll to position [0, 0]
click at [241, 224] on span at bounding box center [239, 220] width 7 height 7
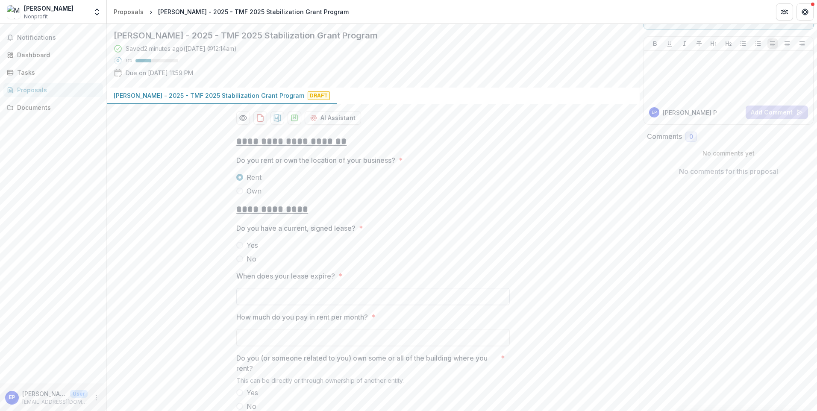
scroll to position [85, 0]
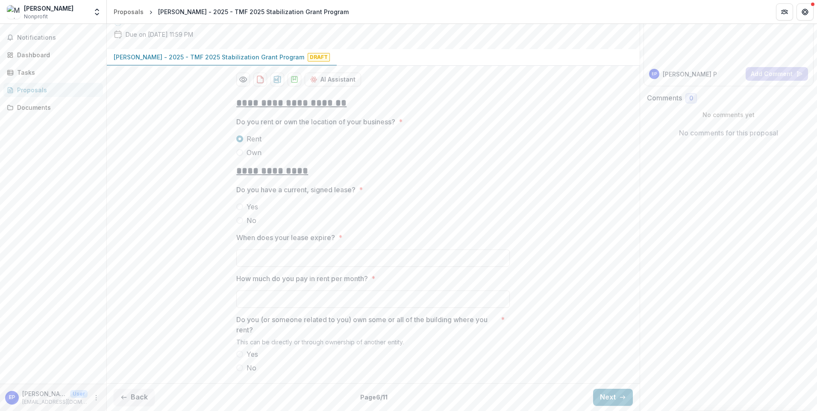
click at [238, 224] on span at bounding box center [239, 220] width 7 height 7
click at [305, 267] on input "When does your lease expire? *" at bounding box center [373, 258] width 274 height 17
type input "***"
click at [364, 308] on input "How much do you pay in rent per month? *" at bounding box center [373, 299] width 274 height 17
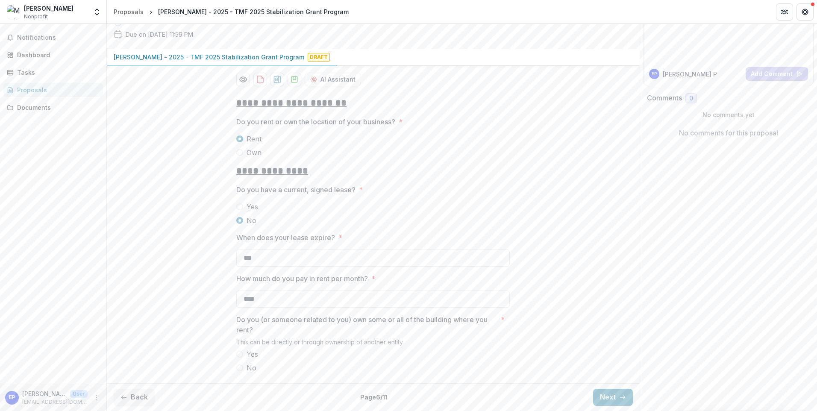
type input "****"
click at [242, 368] on span at bounding box center [239, 368] width 7 height 7
click at [611, 395] on button "Next" at bounding box center [613, 397] width 40 height 17
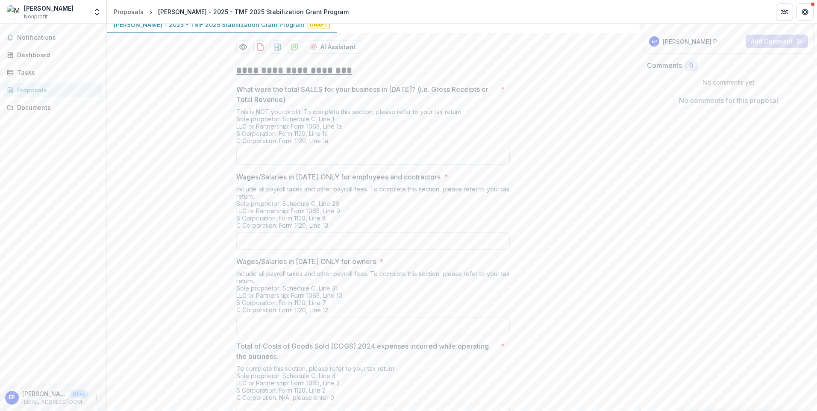
click at [288, 165] on input "What were the total SALES for your business in [DATE]? (i.e. Gross Receipts or …" at bounding box center [373, 156] width 274 height 17
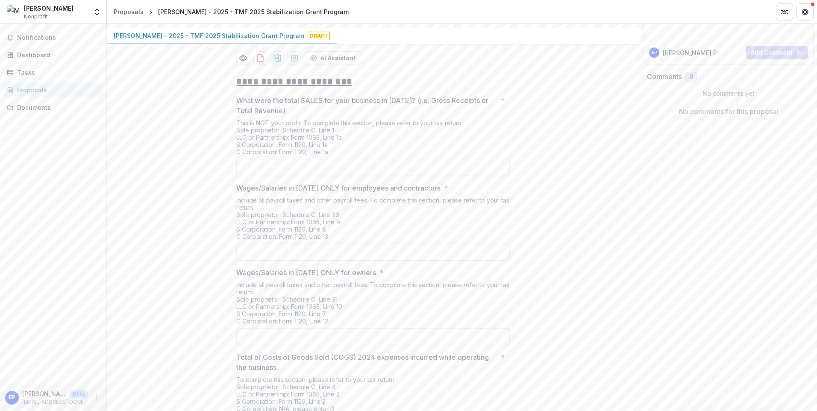
scroll to position [106, 0]
type input "*******"
click at [356, 257] on input "Wages/Salaries in [DATE] ONLY for employees and contractors *" at bounding box center [373, 248] width 274 height 17
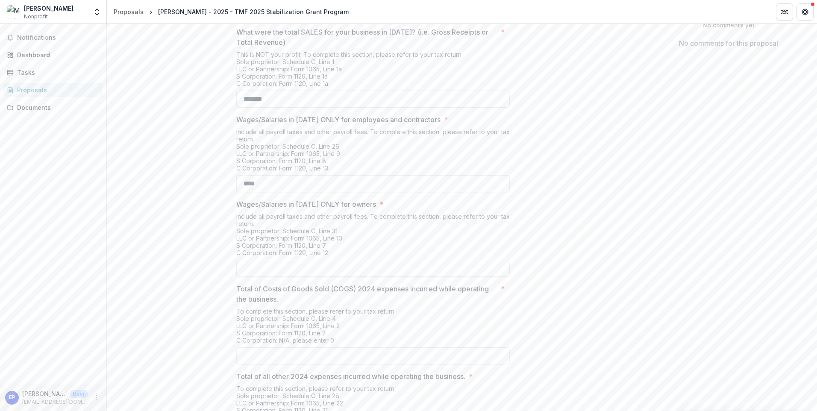
scroll to position [214, 0]
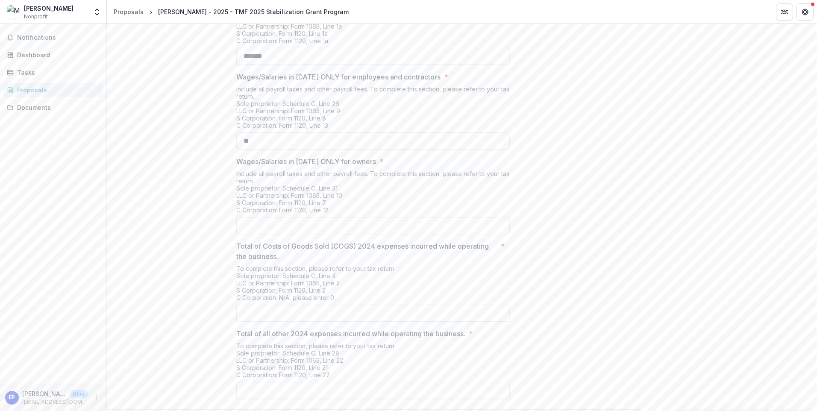
type input "*"
type input "****"
click at [341, 234] on input "Wages/Salaries in [DATE] ONLY for owners *" at bounding box center [373, 225] width 274 height 17
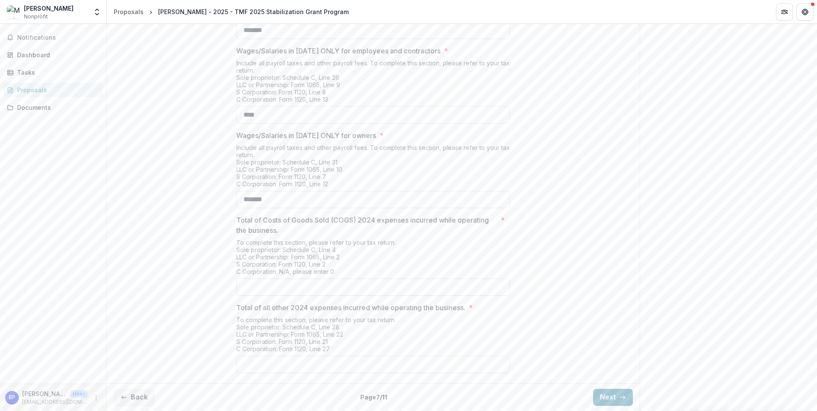
scroll to position [272, 0]
type input "*******"
click at [338, 286] on input "Total of Costs of Goods Sold (COGS) 2024 expenses incurred while operating the …" at bounding box center [373, 287] width 274 height 17
type input "*******"
click at [445, 367] on input "Total of all other 2024 expenses incurred while operating the business. *" at bounding box center [373, 364] width 274 height 17
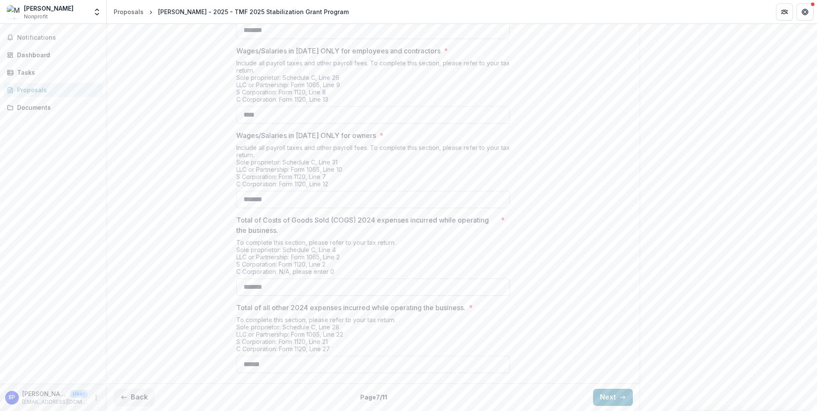
type input "******"
click at [313, 285] on input "*******" at bounding box center [373, 287] width 274 height 17
type input "*******"
click at [329, 366] on input "******" at bounding box center [373, 364] width 274 height 17
type input "*"
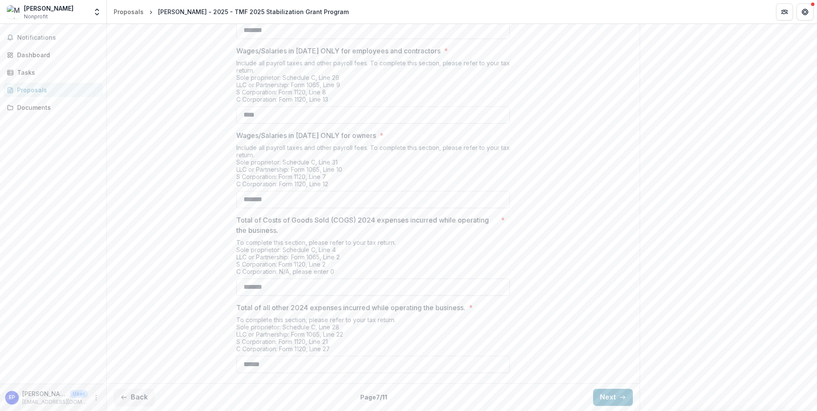
type input "******"
drag, startPoint x: 284, startPoint y: 286, endPoint x: 215, endPoint y: 287, distance: 68.8
click at [215, 287] on div "**********" at bounding box center [373, 155] width 533 height 449
type input "******"
click at [608, 397] on button "Next" at bounding box center [613, 397] width 40 height 17
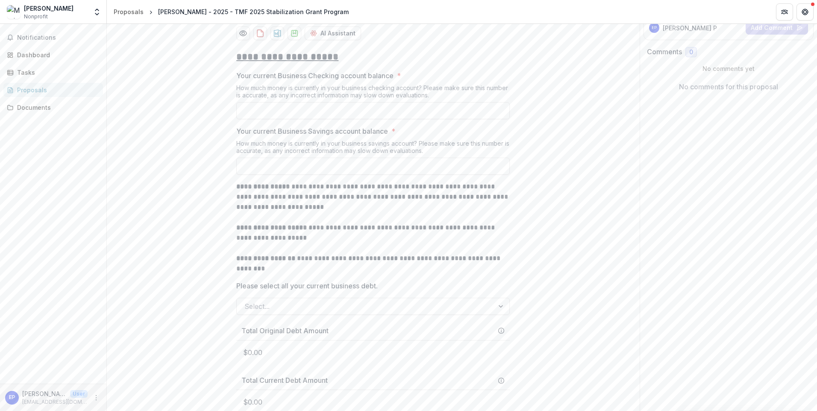
scroll to position [85, 0]
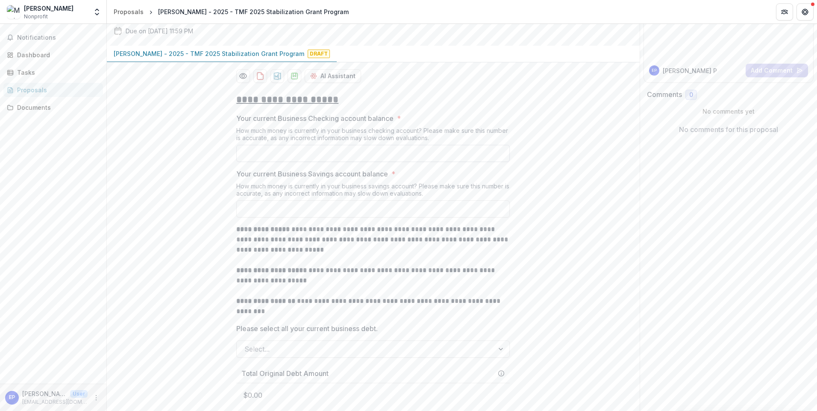
click at [396, 162] on input "Your current Business Checking account balance *" at bounding box center [373, 153] width 274 height 17
type input "**"
click at [366, 218] on input "Your current Business Savings account balance *" at bounding box center [373, 208] width 274 height 17
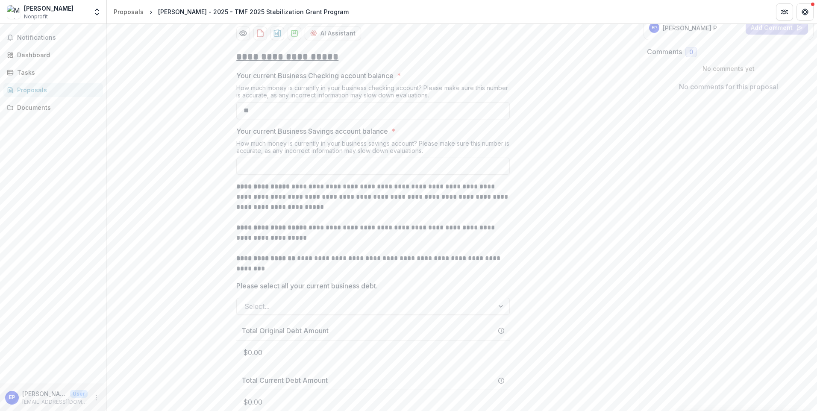
scroll to position [170, 0]
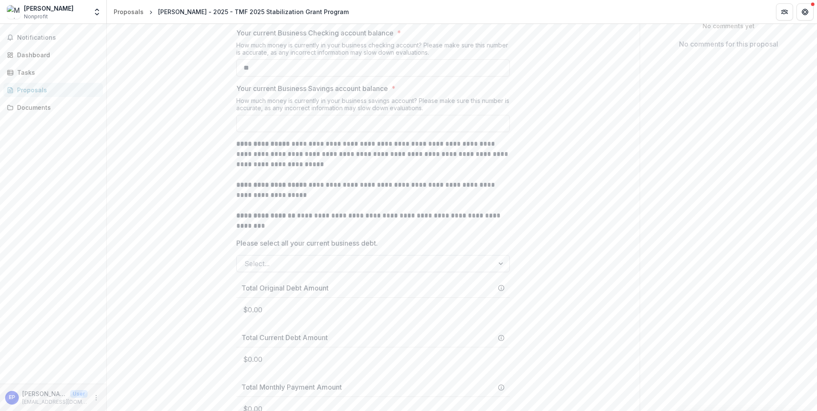
type input "**"
click at [380, 270] on div at bounding box center [365, 264] width 242 height 12
click at [559, 237] on div "**********" at bounding box center [373, 238] width 533 height 475
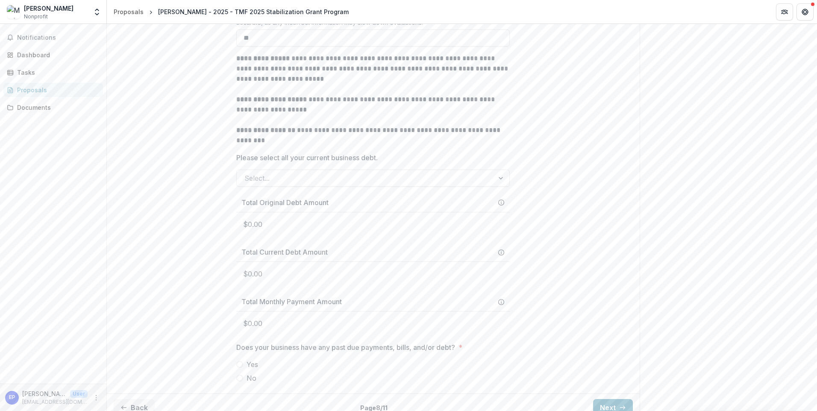
scroll to position [298, 0]
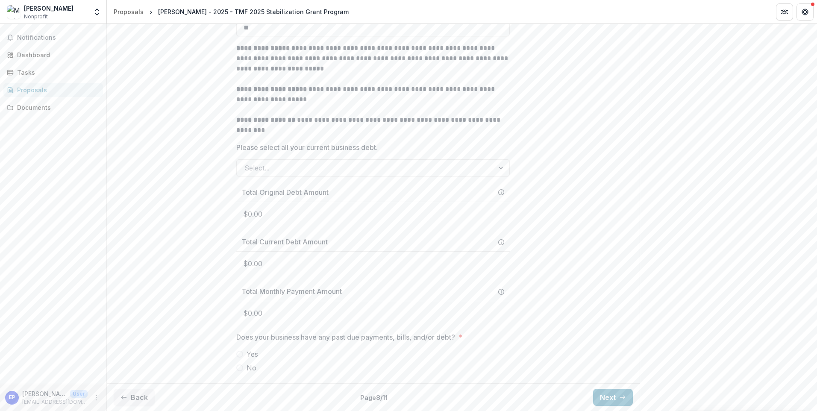
click at [241, 353] on span at bounding box center [239, 354] width 7 height 7
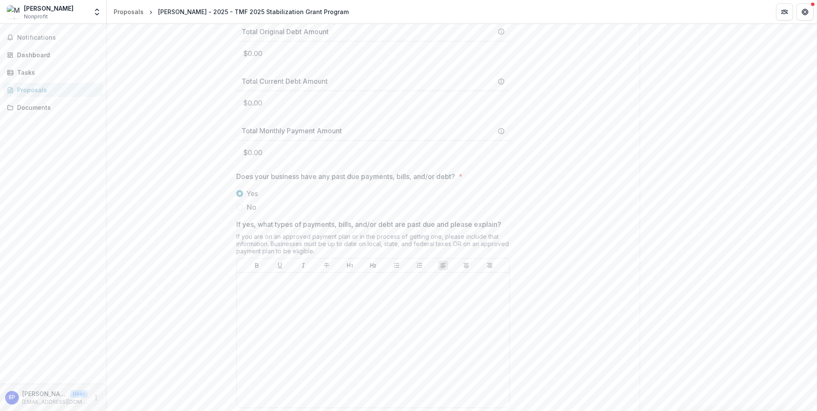
scroll to position [469, 0]
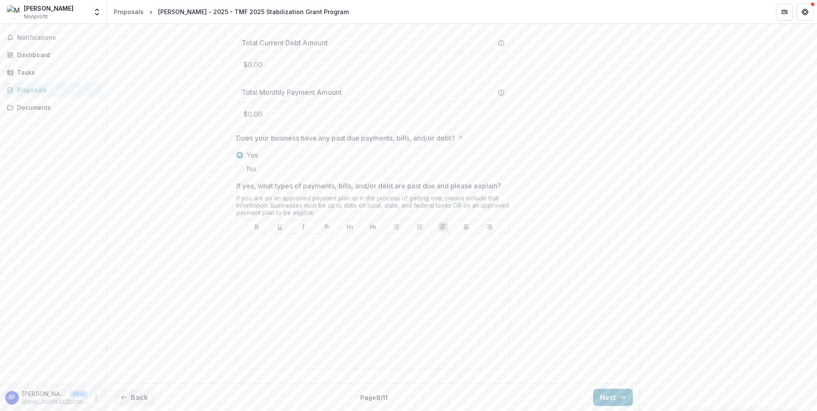
click at [242, 174] on label "No" at bounding box center [373, 169] width 274 height 10
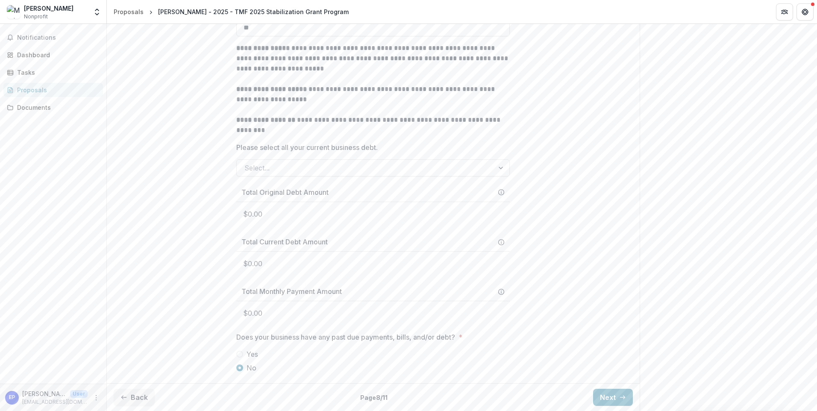
scroll to position [298, 0]
click at [614, 397] on button "Next" at bounding box center [613, 397] width 40 height 17
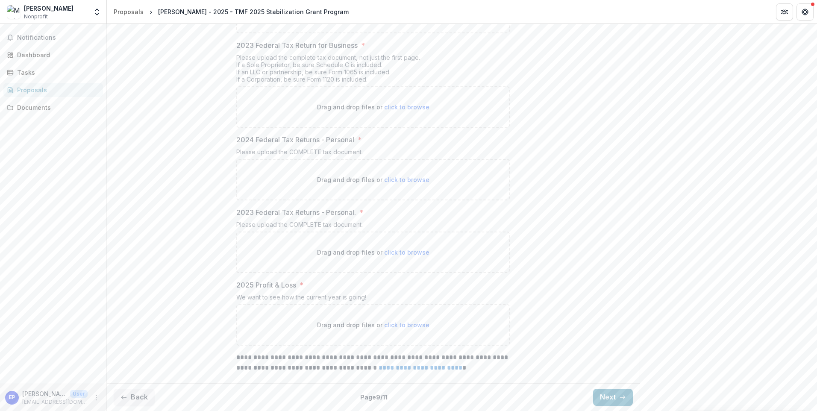
scroll to position [386, 0]
click at [609, 393] on button "Next" at bounding box center [613, 397] width 40 height 17
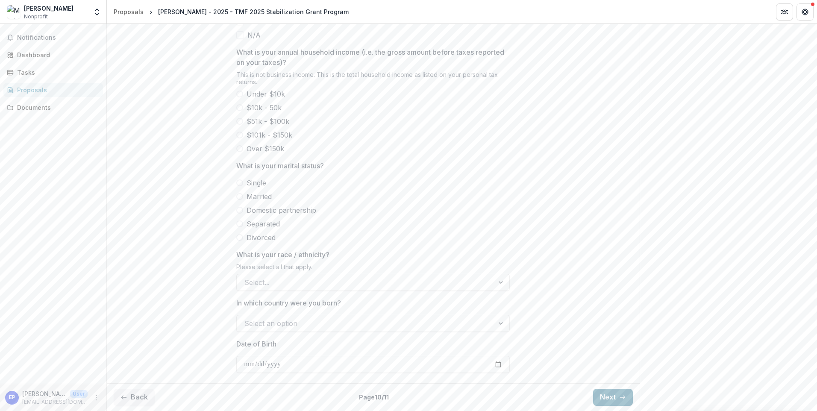
scroll to position [365, 0]
click at [147, 396] on button "Back" at bounding box center [134, 397] width 41 height 17
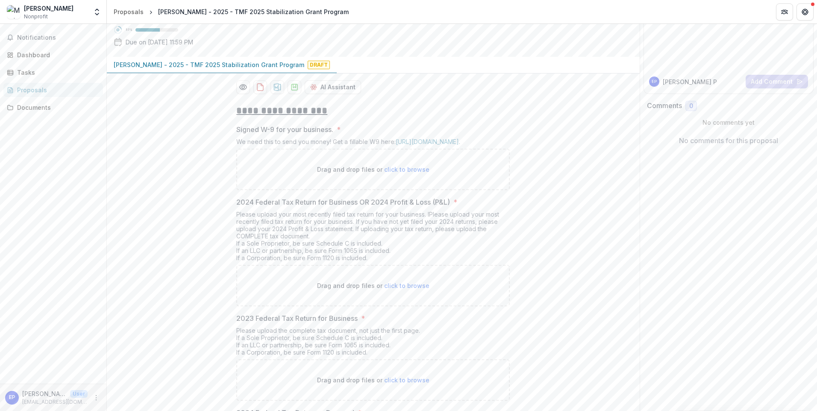
scroll to position [0, 0]
